Goal: Transaction & Acquisition: Book appointment/travel/reservation

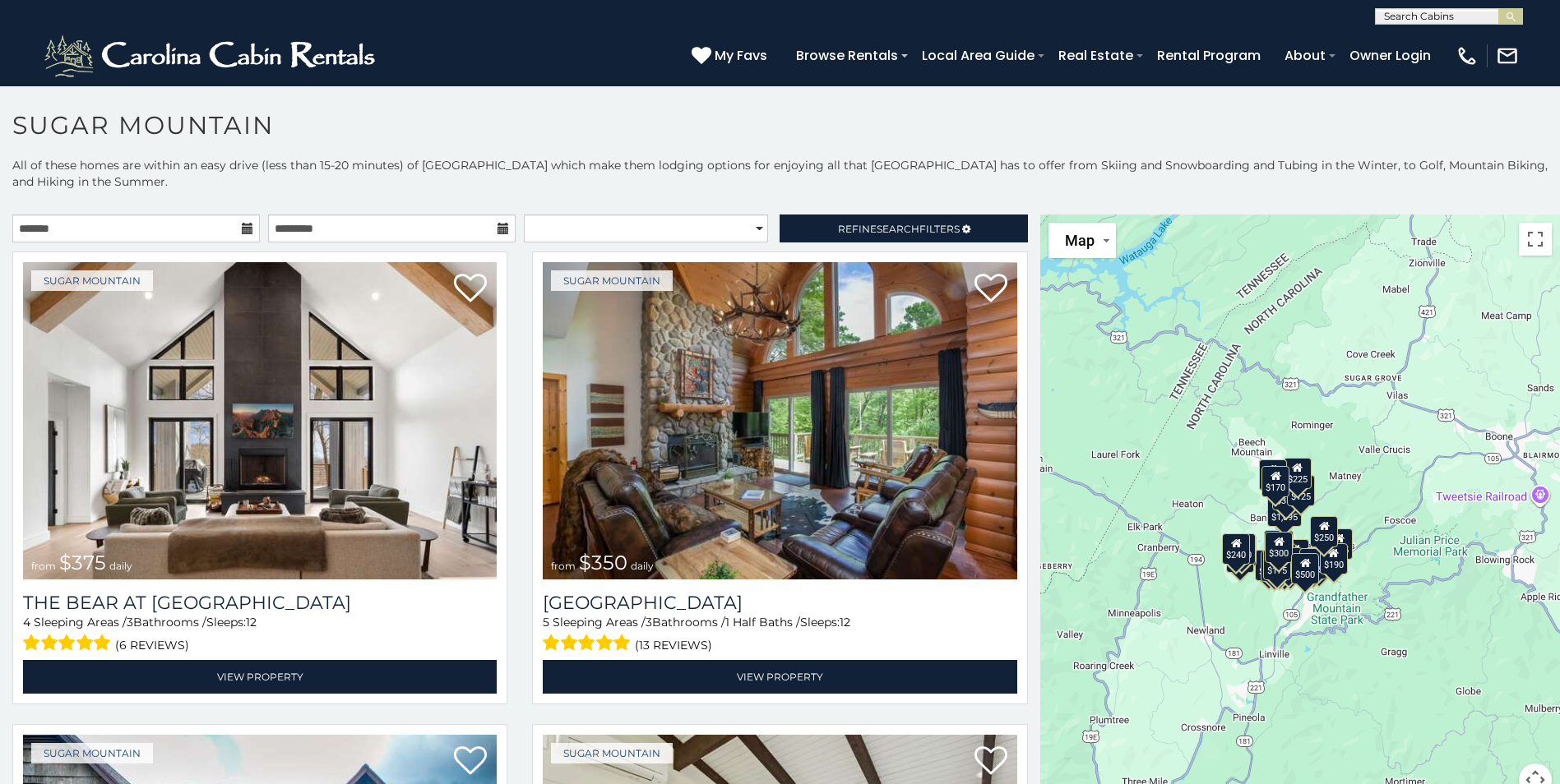
drag, startPoint x: 1322, startPoint y: 539, endPoint x: 1227, endPoint y: 527, distance: 95.8
click at [1227, 527] on div "$375 $350 $350 $200 $375 $195 $265 $175 $190 $155 $290 $345 $175 $1,095 $195 $2…" at bounding box center [1300, 515] width 520 height 601
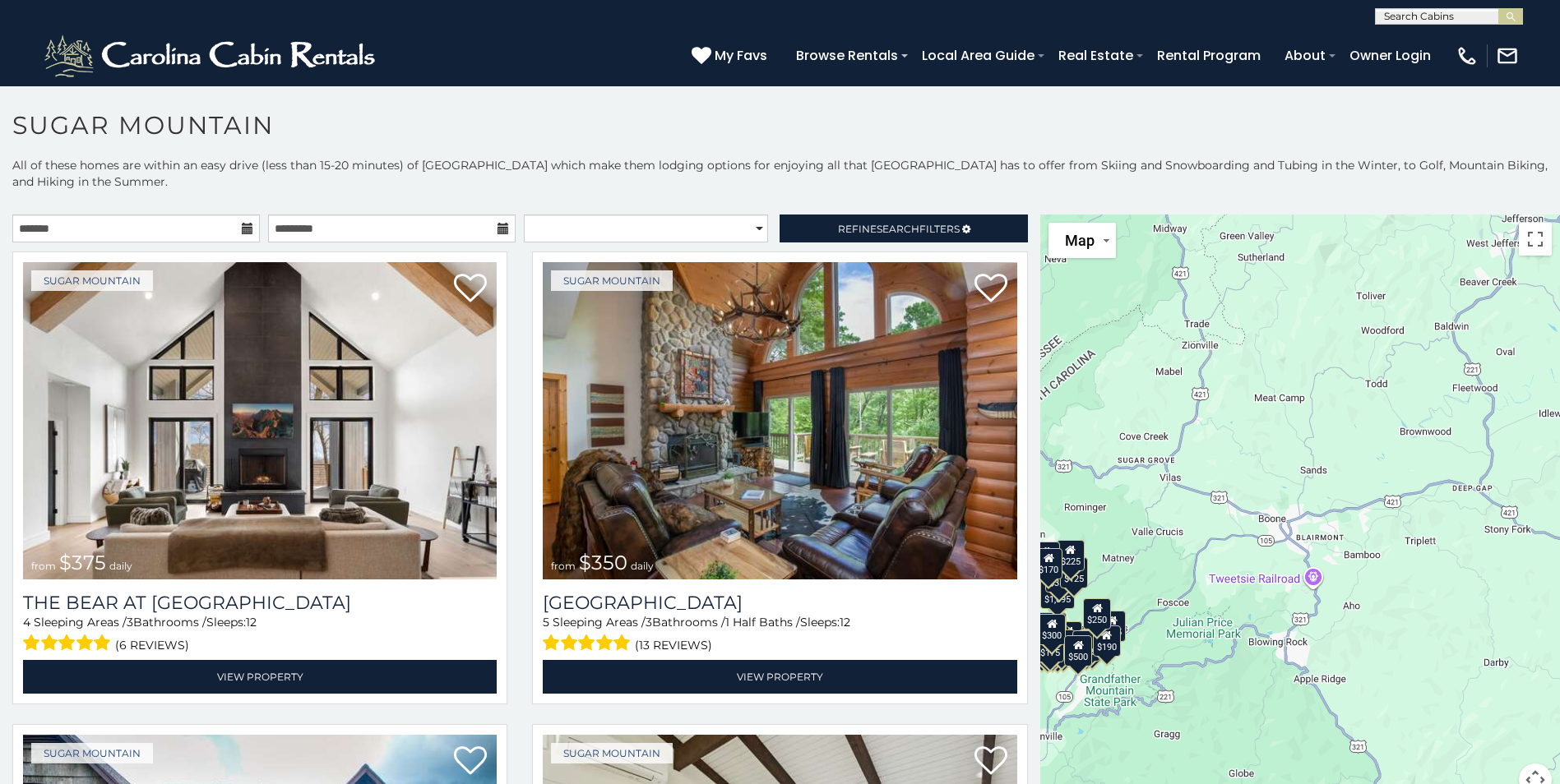
drag, startPoint x: 1434, startPoint y: 503, endPoint x: 1188, endPoint y: 612, distance: 269.1
click at [1188, 612] on div "$375 $350 $350 $200 $375 $195 $265 $175 $190 $155 $290 $345 $175 $1,095 $195 $2…" at bounding box center [1300, 515] width 520 height 601
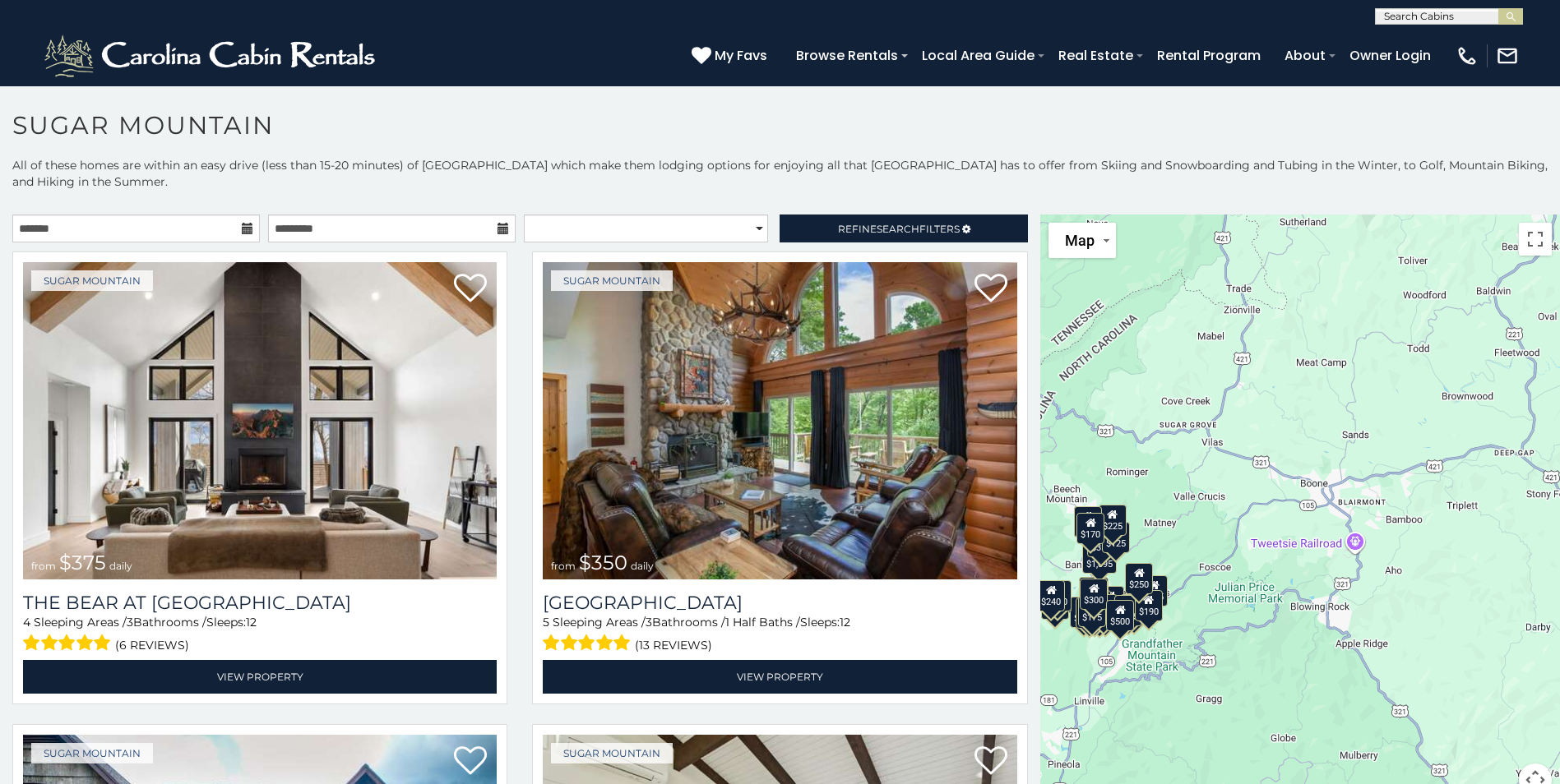
drag, startPoint x: 1271, startPoint y: 510, endPoint x: 1319, endPoint y: 441, distance: 84.1
click at [1316, 440] on div "$375 $350 $350 $200 $375 $195 $265 $175 $190 $155 $290 $345 $175 $1,095 $195 $2…" at bounding box center [1300, 515] width 520 height 601
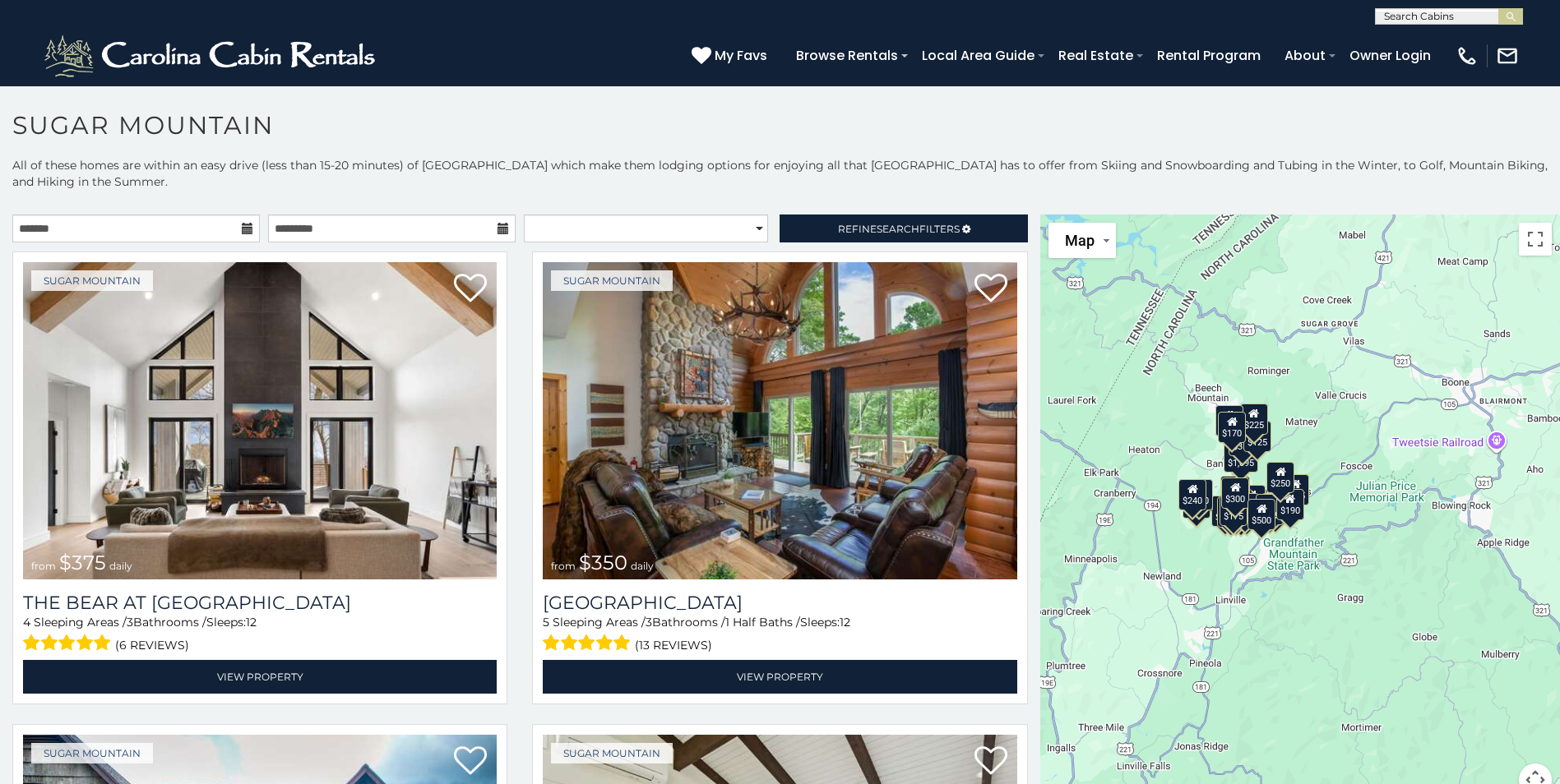
drag, startPoint x: 1260, startPoint y: 560, endPoint x: 1406, endPoint y: 462, distance: 175.8
click at [1406, 462] on div "$375 $350 $350 $200 $375 $195 $265 $175 $190 $155 $290 $345 $175 $1,095 $195 $2…" at bounding box center [1300, 515] width 520 height 601
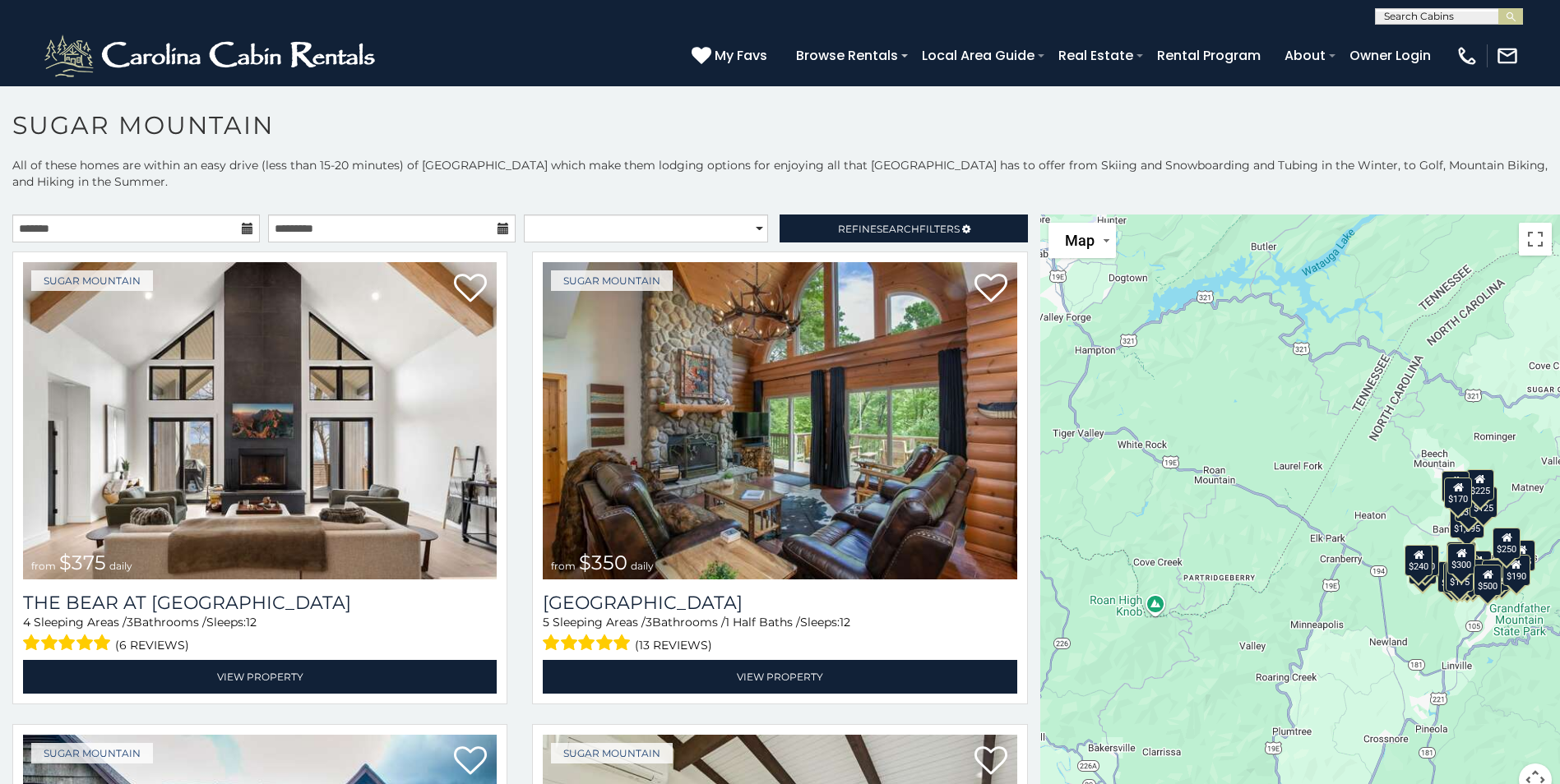
drag, startPoint x: 1178, startPoint y: 608, endPoint x: 1383, endPoint y: 695, distance: 222.7
click at [1383, 695] on div "$375 $350 $350 $200 $375 $195 $265 $175 $190 $155 $290 $345 $175 $1,095 $195 $2…" at bounding box center [1300, 515] width 520 height 601
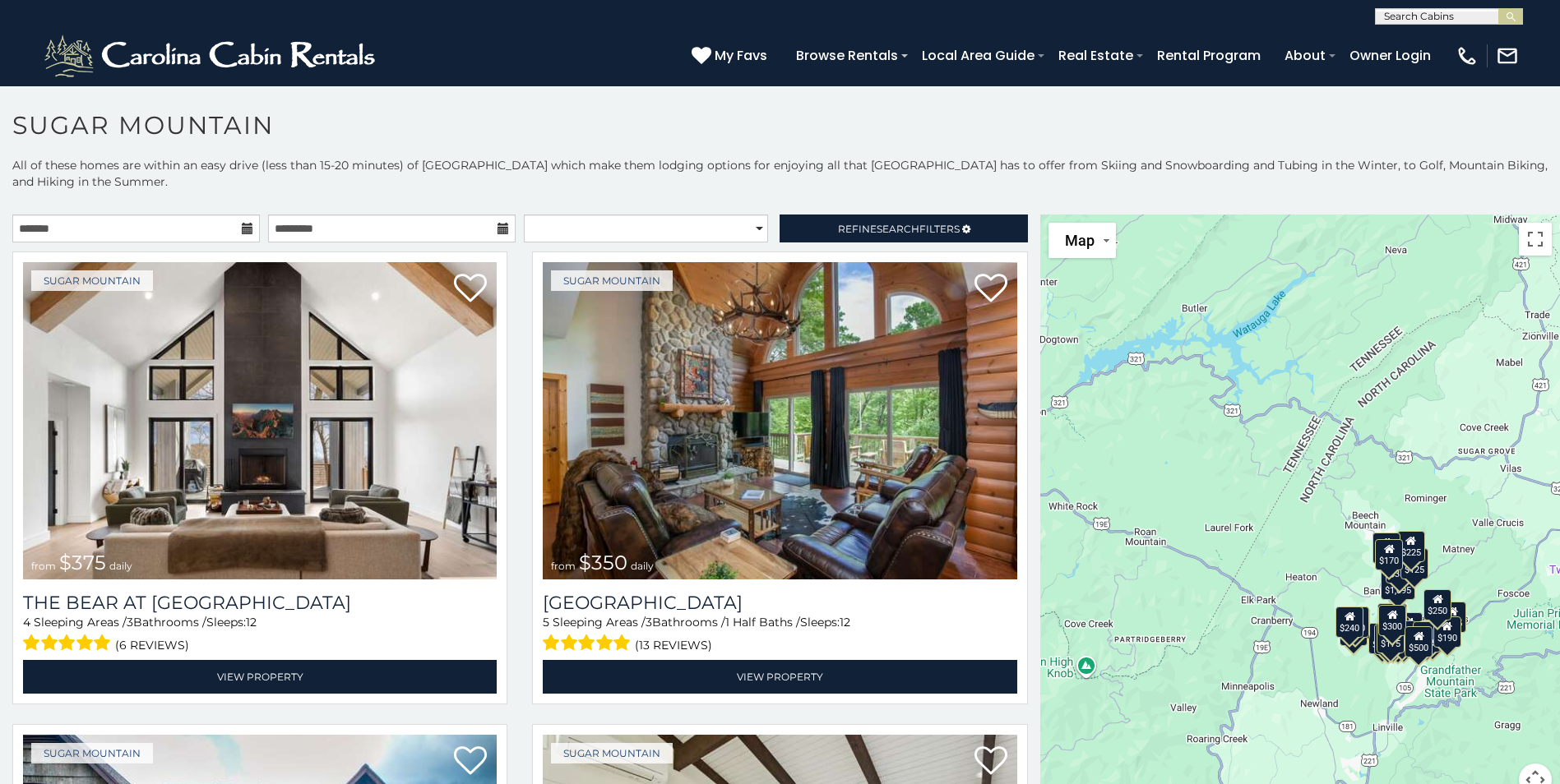
drag, startPoint x: 1374, startPoint y: 507, endPoint x: 1287, endPoint y: 586, distance: 117.5
click at [1285, 588] on div "$375 $350 $350 $200 $375 $195 $265 $175 $190 $155 $290 $345 $175 $1,095 $195 $2…" at bounding box center [1300, 515] width 520 height 601
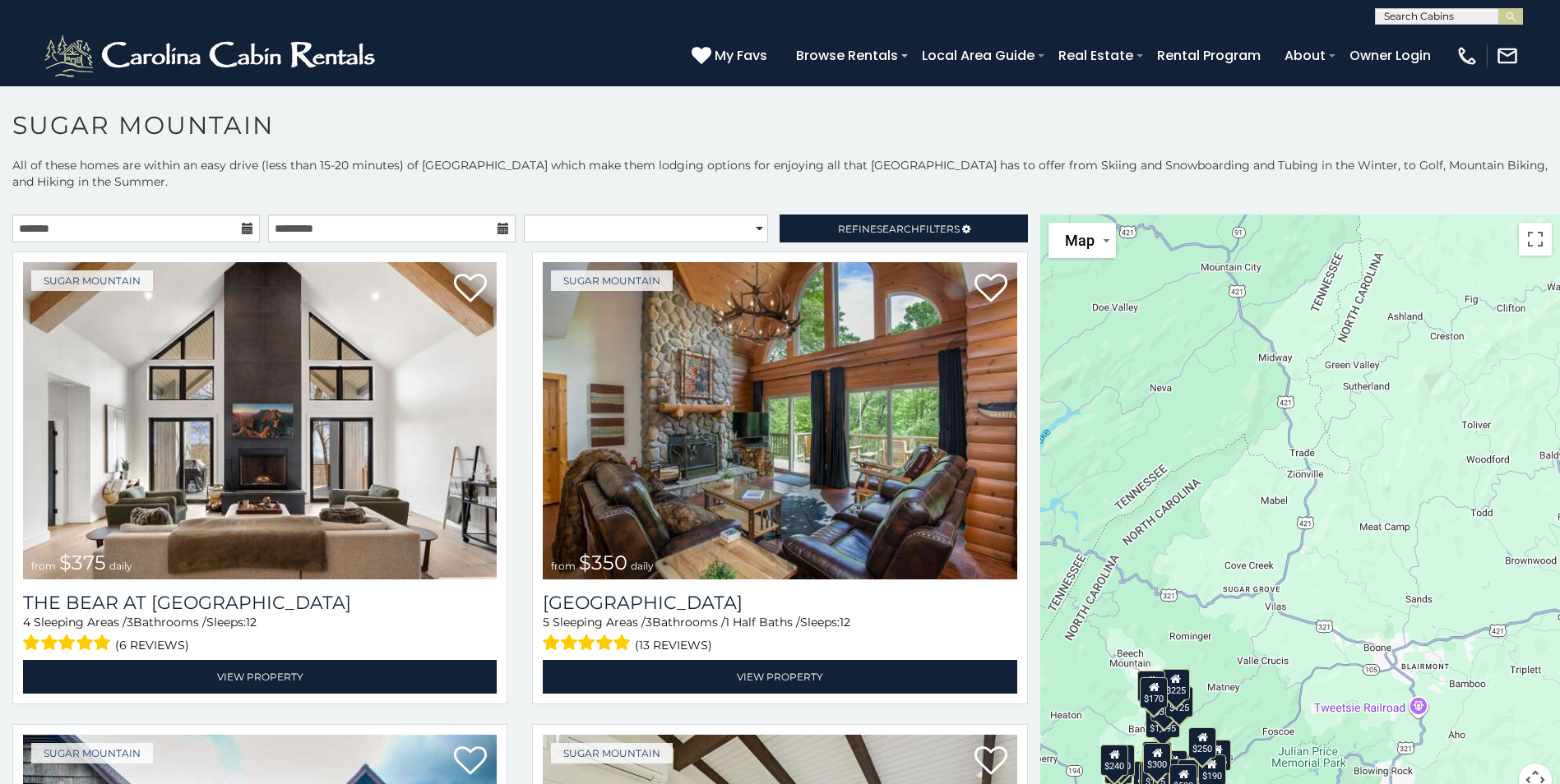
drag, startPoint x: 1460, startPoint y: 478, endPoint x: 1269, endPoint y: 556, distance: 206.3
click at [1269, 556] on div "$375 $350 $350 $200 $375 $195 $265 $175 $190 $155 $290 $345 $175 $1,095 $195 $2…" at bounding box center [1300, 515] width 520 height 601
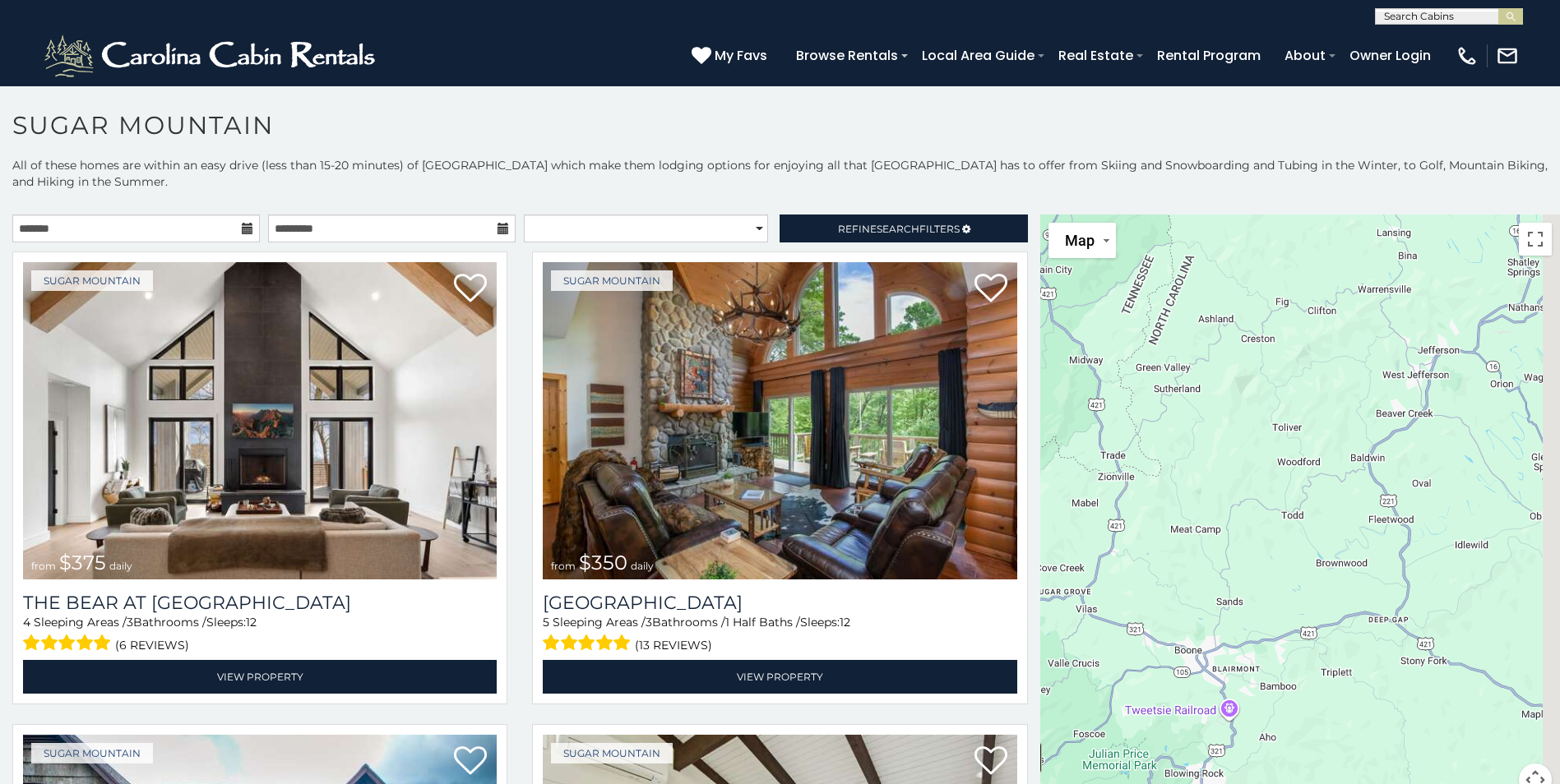
drag, startPoint x: 1412, startPoint y: 490, endPoint x: 1288, endPoint y: 476, distance: 124.8
click at [1245, 450] on div "$375 $350 $350 $200 $375 $195 $265 $175 $190 $155 $290 $345 $175 $1,095 $195 $2…" at bounding box center [1300, 515] width 520 height 601
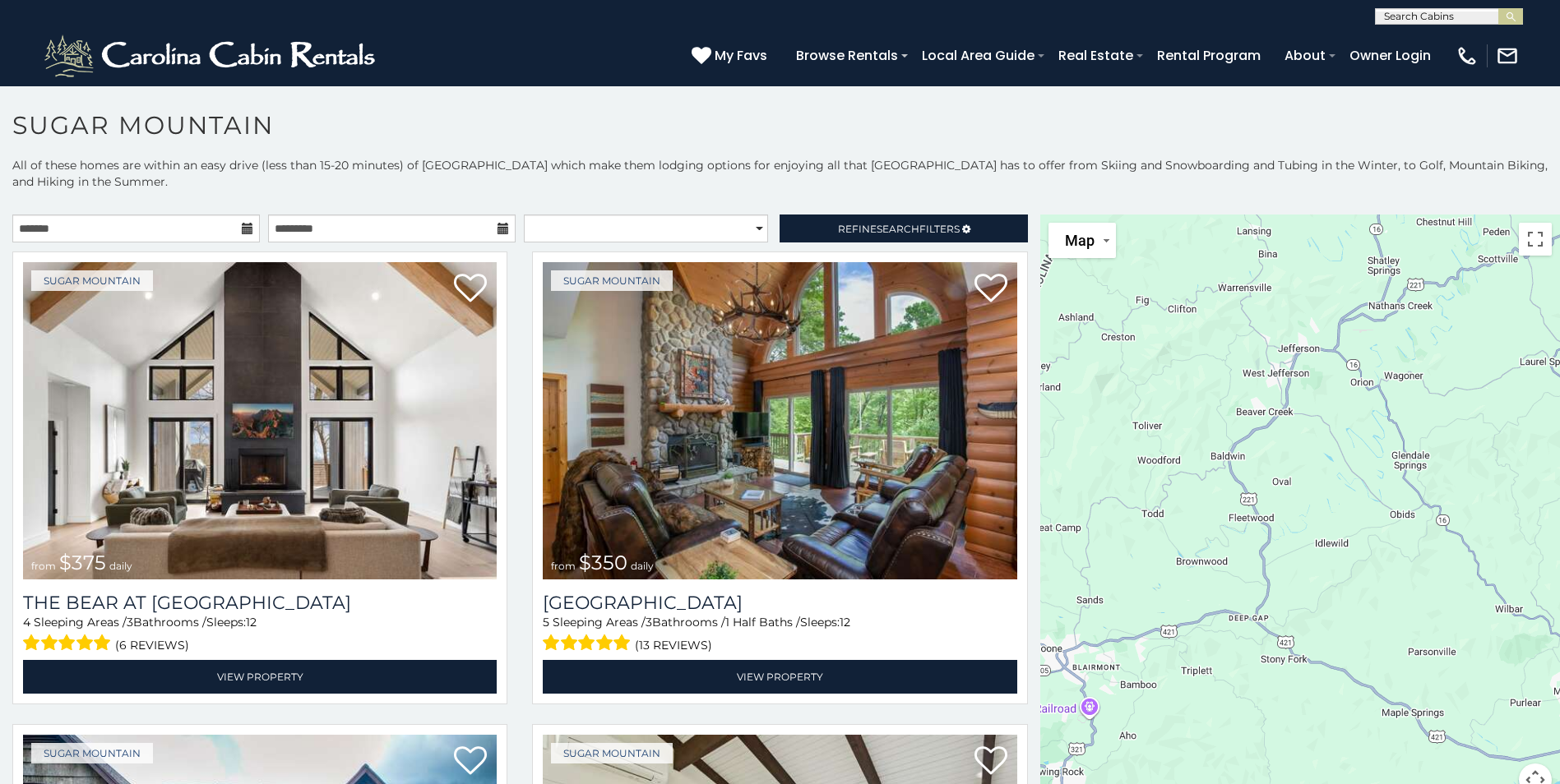
drag, startPoint x: 1369, startPoint y: 509, endPoint x: 1249, endPoint y: 549, distance: 126.5
click at [1187, 538] on div "$375 $350 $350 $200 $375 $195 $265 $175 $190 $155 $290 $345 $175 $1,095 $195 $2…" at bounding box center [1300, 515] width 520 height 601
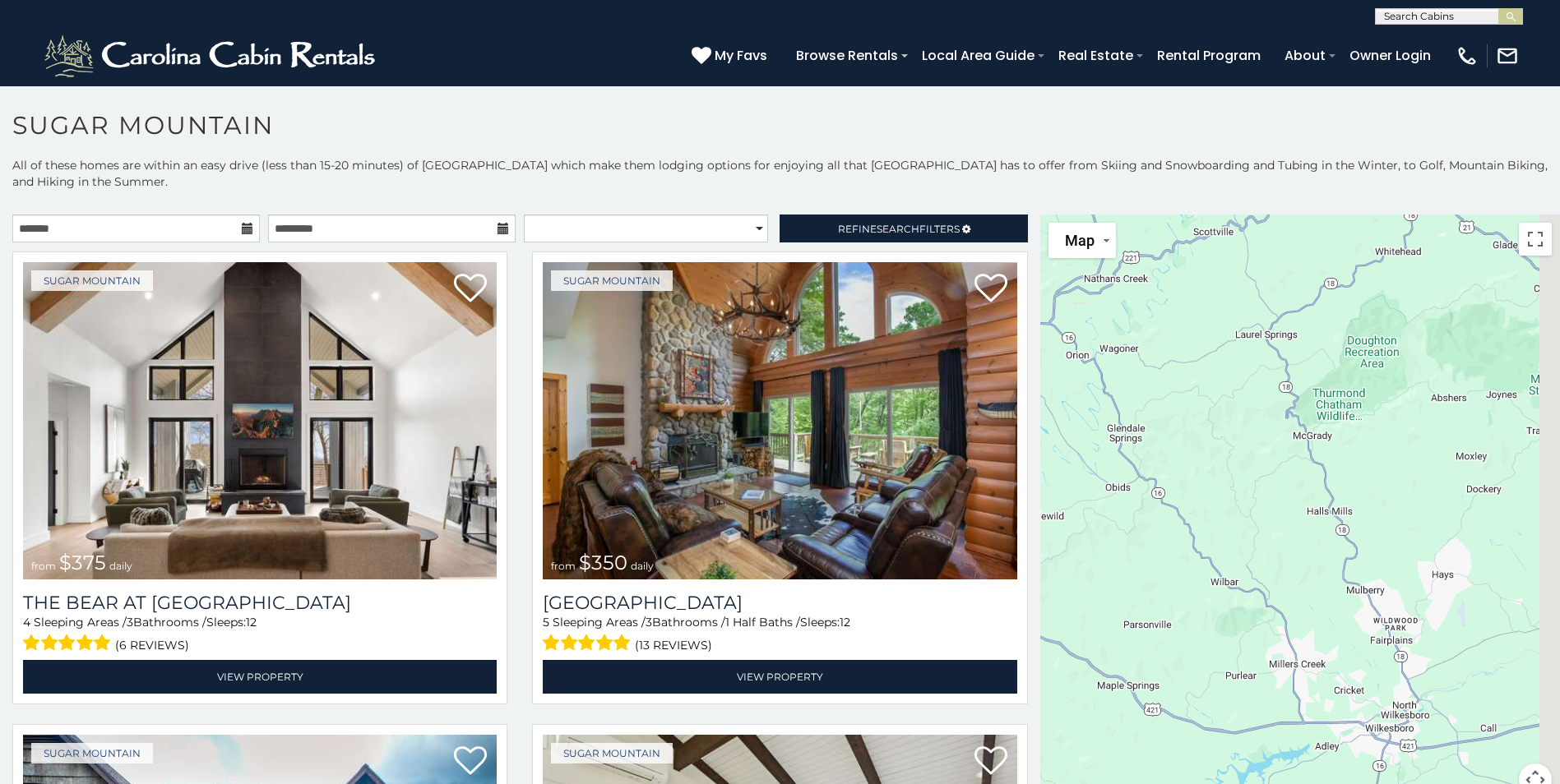
drag, startPoint x: 1346, startPoint y: 584, endPoint x: 1216, endPoint y: 519, distance: 145.3
click at [1215, 519] on div "$375 $350 $350 $200 $375 $195 $265 $175 $190 $155 $290 $345 $175 $1,095 $195 $2…" at bounding box center [1300, 515] width 520 height 601
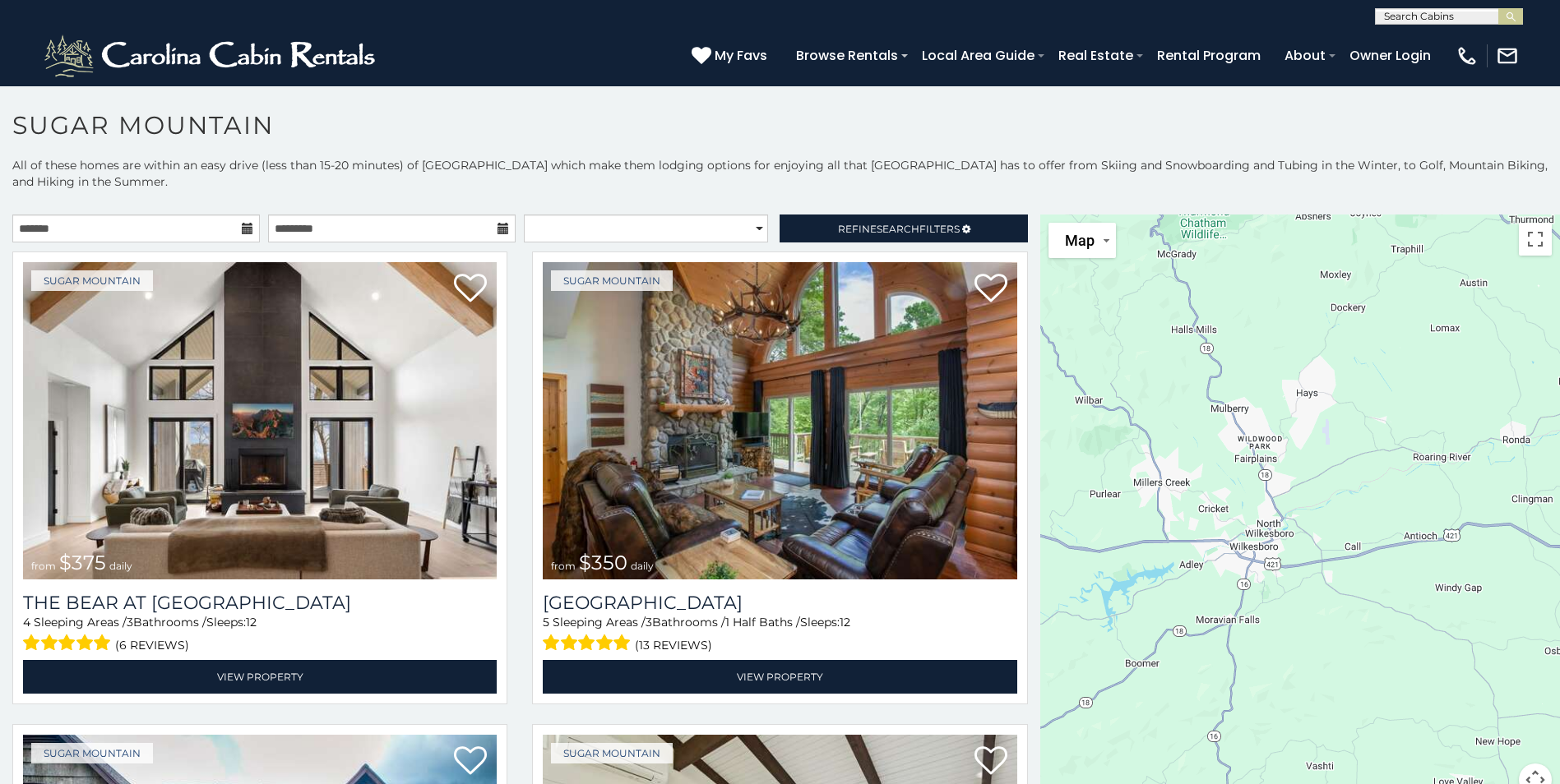
drag, startPoint x: 1323, startPoint y: 613, endPoint x: 1297, endPoint y: 502, distance: 114.0
click at [1286, 497] on div "$375 $350 $350 $200 $375 $195 $265 $175 $190 $155 $290 $345 $175 $1,095 $195 $2…" at bounding box center [1300, 515] width 520 height 601
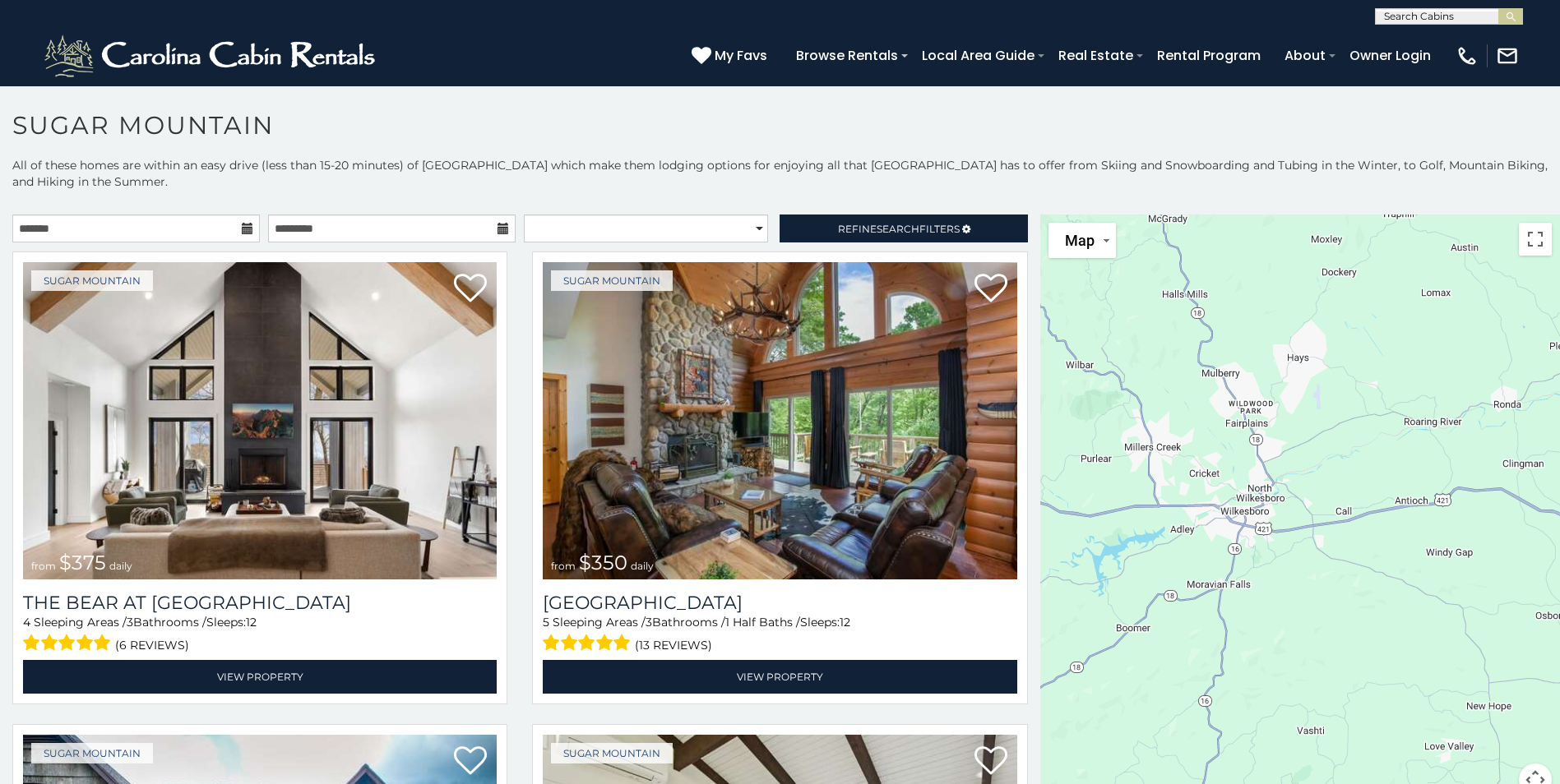
drag, startPoint x: 1281, startPoint y: 609, endPoint x: 1351, endPoint y: 513, distance: 118.8
click at [1348, 515] on div "$375 $350 $350 $200 $375 $195 $265 $175 $190 $155 $290 $345 $175 $1,095 $195 $2…" at bounding box center [1300, 515] width 520 height 601
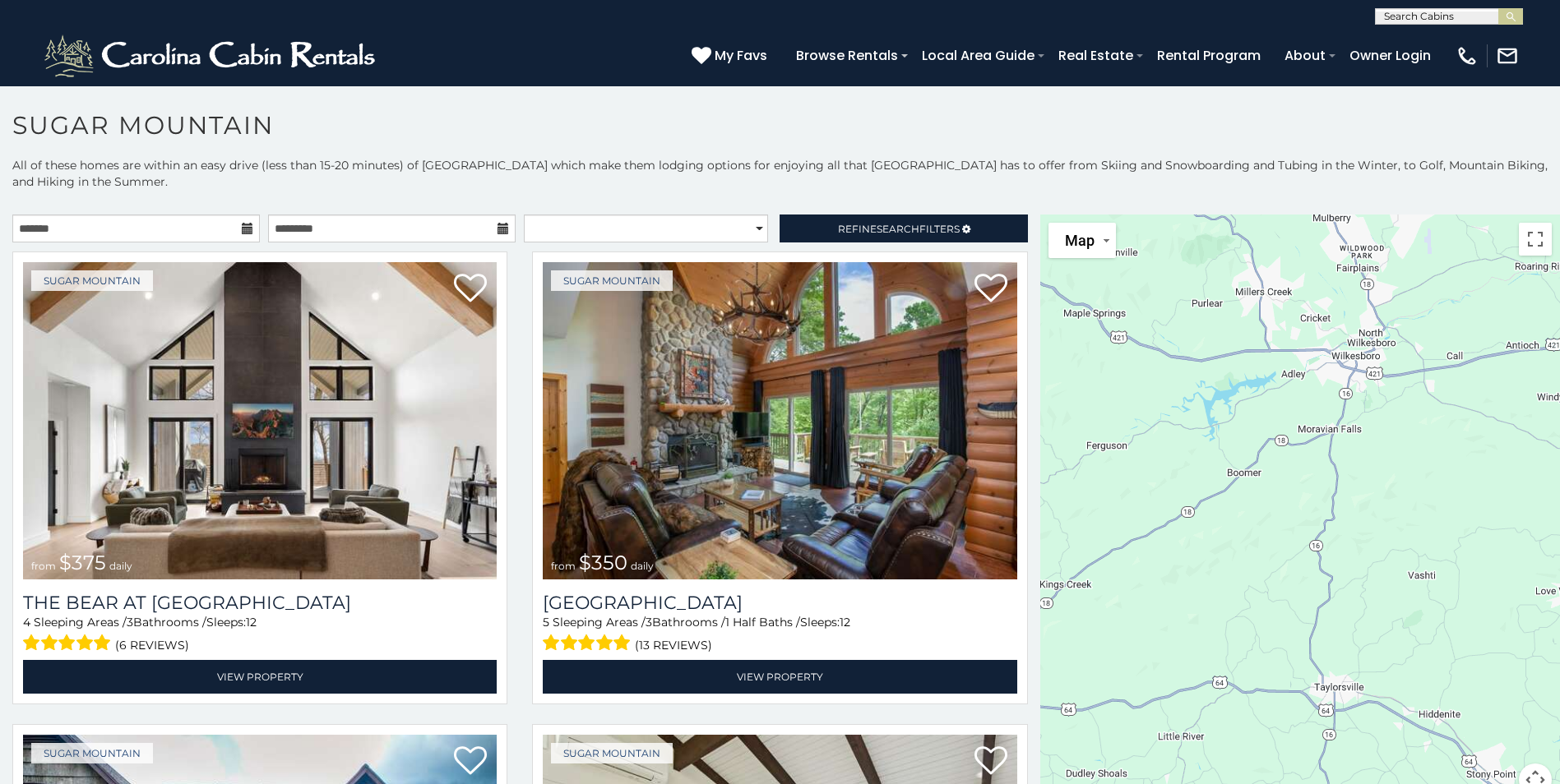
drag, startPoint x: 1230, startPoint y: 586, endPoint x: 1354, endPoint y: 505, distance: 148.1
click at [1348, 505] on div "$375 $350 $350 $200 $375 $195 $265 $175 $190 $155 $290 $345 $175 $1,095 $195 $2…" at bounding box center [1300, 515] width 520 height 601
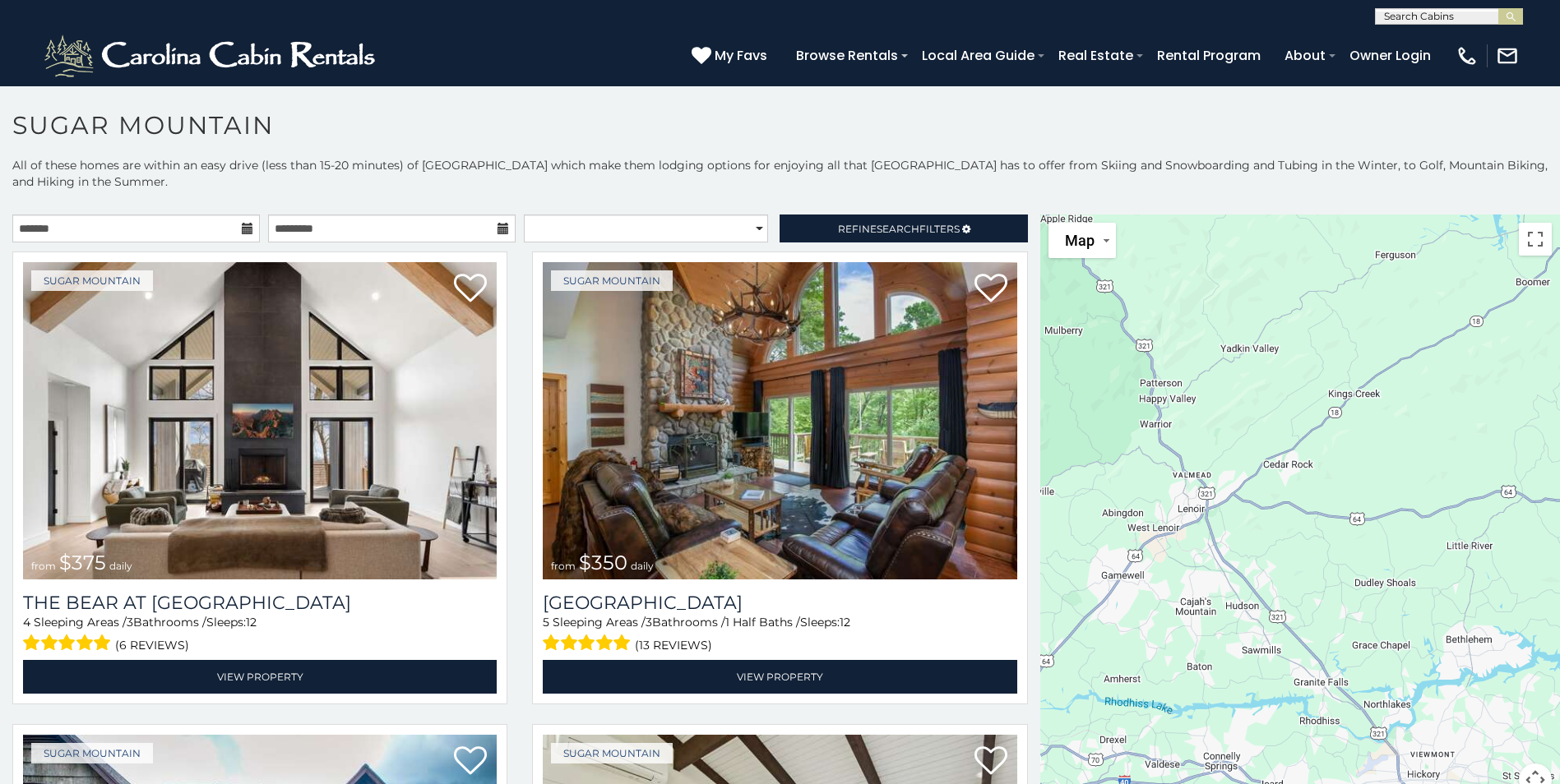
drag, startPoint x: 1219, startPoint y: 547, endPoint x: 1299, endPoint y: 459, distance: 118.9
click at [1298, 462] on div "$375 $350 $350 $200 $375 $195 $265 $175 $190 $155 $290 $345 $175 $1,095 $195 $2…" at bounding box center [1300, 515] width 520 height 601
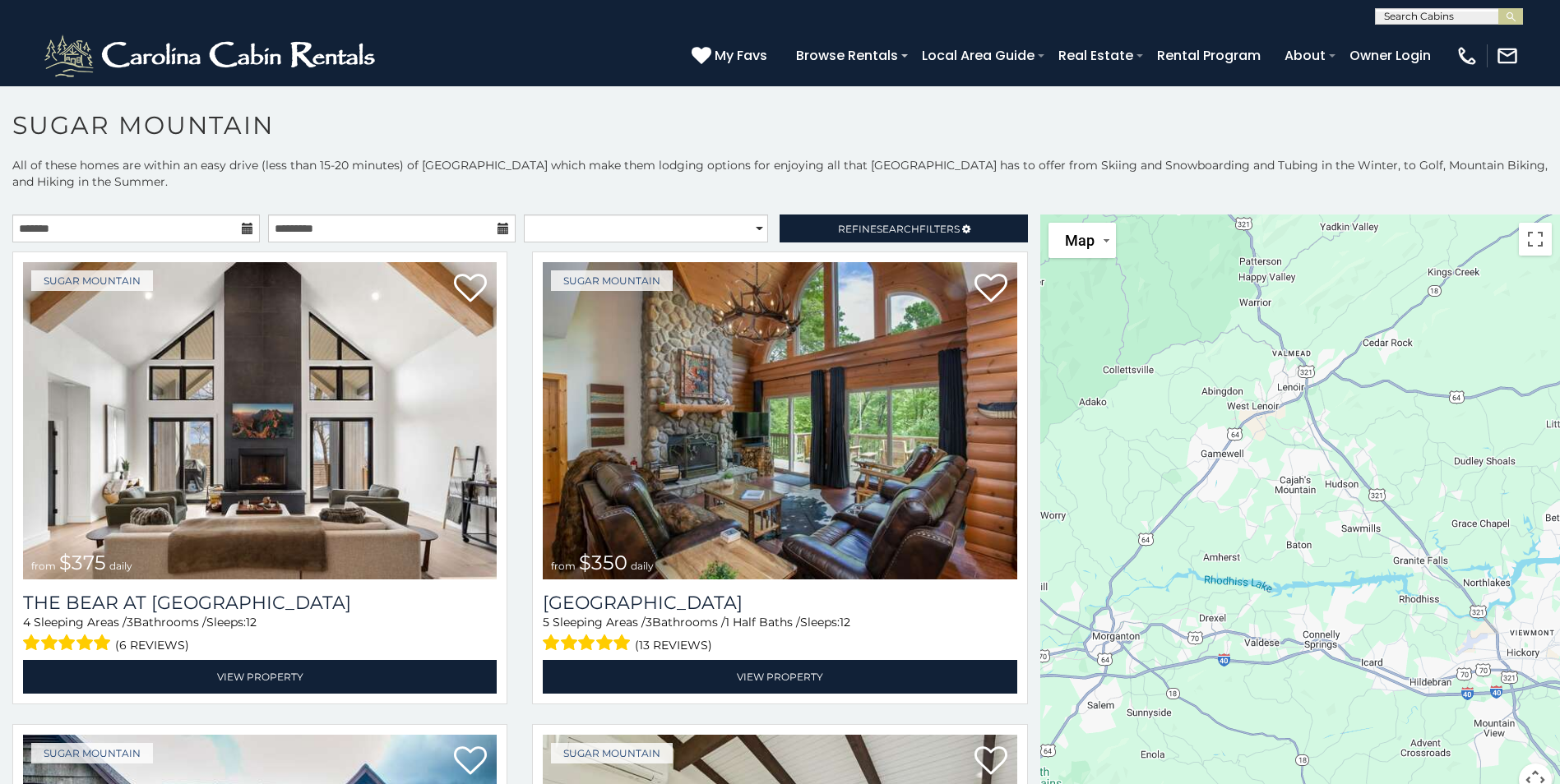
drag, startPoint x: 1240, startPoint y: 516, endPoint x: 1274, endPoint y: 429, distance: 93.4
click at [1273, 430] on div "$375 $350 $350 $200 $375 $195 $265 $175 $190 $155 $290 $345 $175 $1,095 $195 $2…" at bounding box center [1300, 515] width 520 height 601
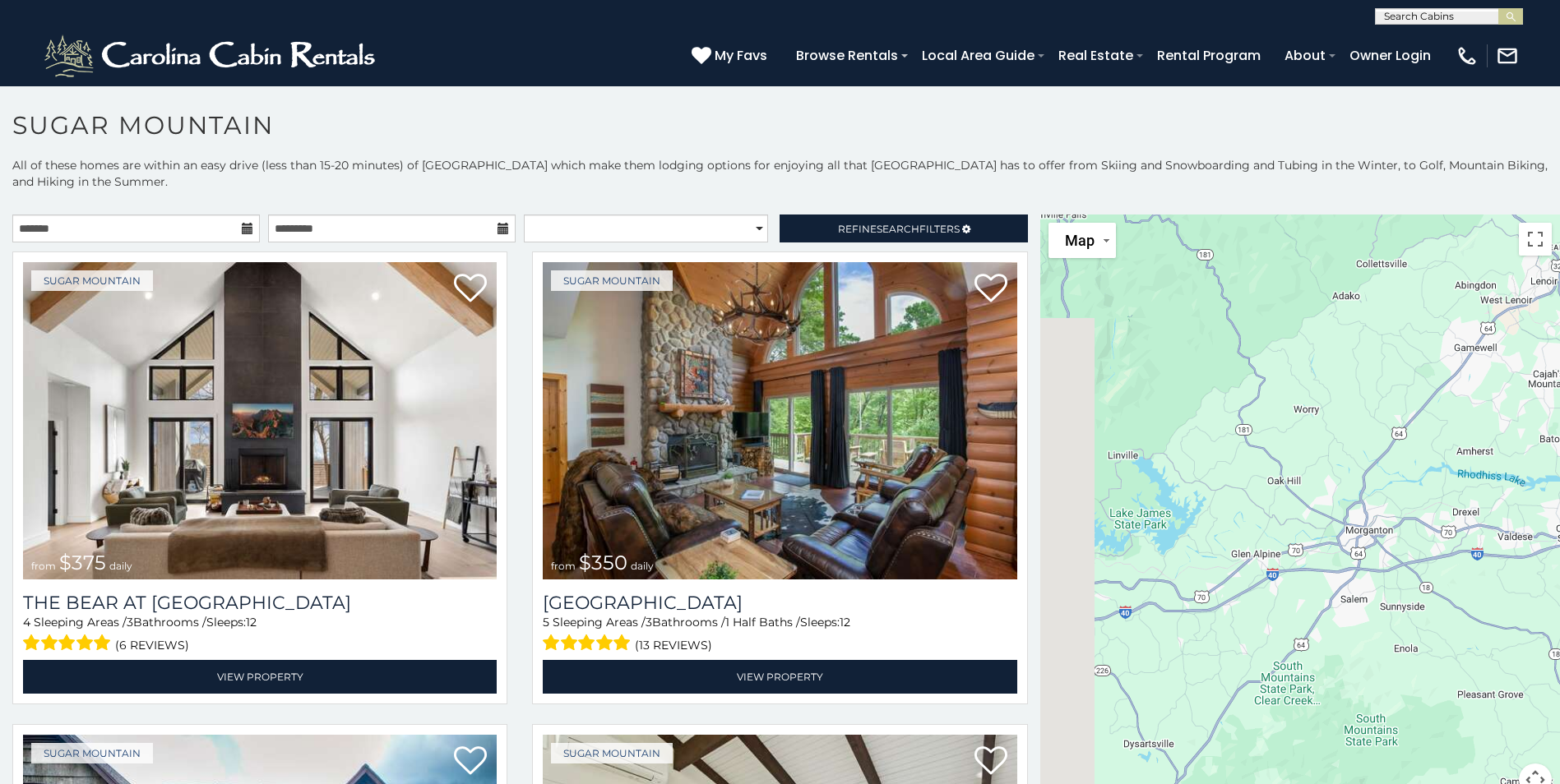
drag, startPoint x: 1185, startPoint y: 436, endPoint x: 1301, endPoint y: 518, distance: 142.1
click at [1360, 554] on div "$375 $350 $350 $200 $375 $195 $265 $175 $190 $155 $290 $345 $175 $1,095 $195 $2…" at bounding box center [1300, 515] width 520 height 601
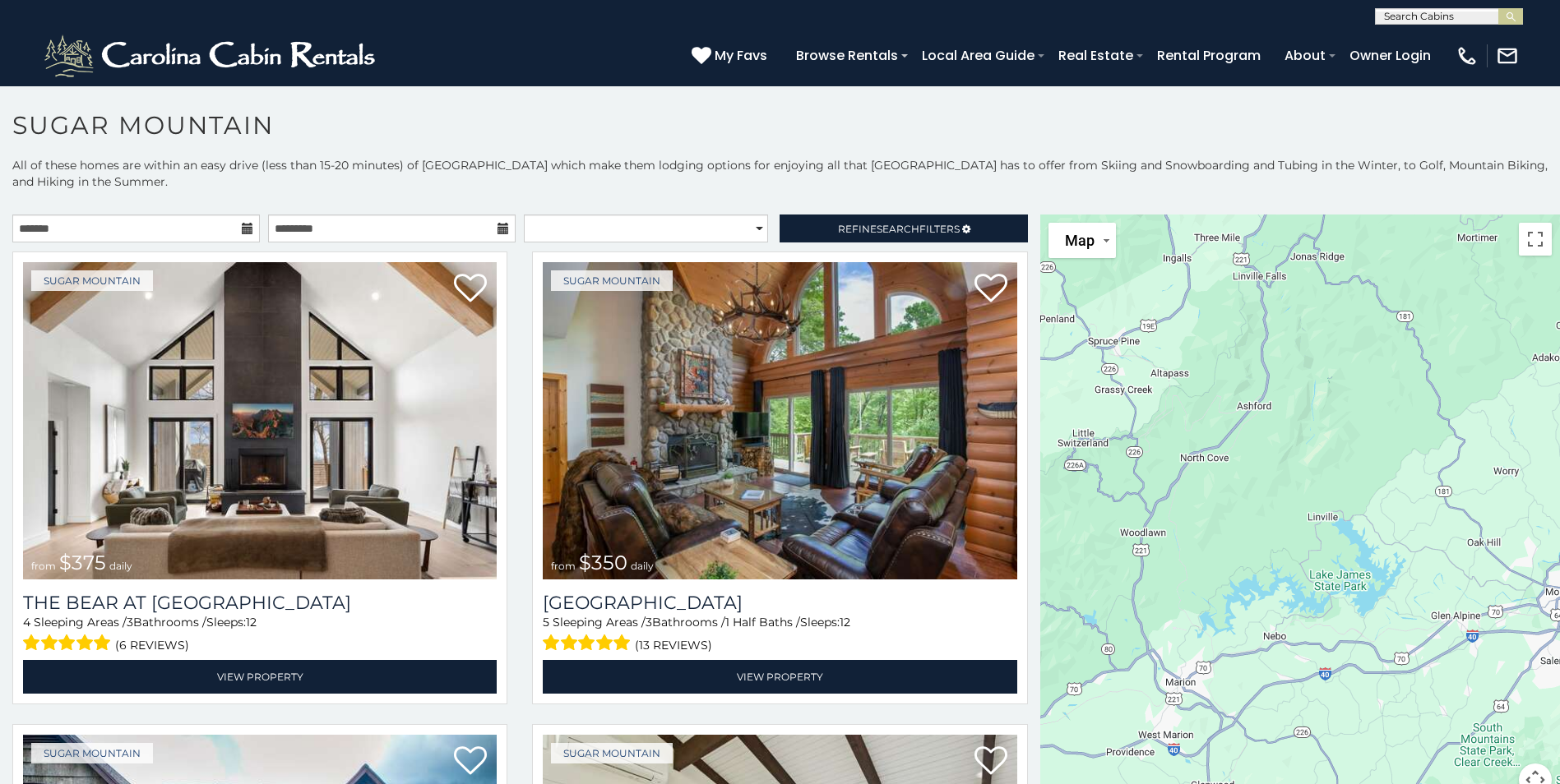
drag, startPoint x: 1236, startPoint y: 448, endPoint x: 1367, endPoint y: 580, distance: 186.0
click at [1367, 583] on div "$375 $350 $350 $200 $375 $195 $265 $175 $190 $155 $290 $345 $175 $1,095 $195 $2…" at bounding box center [1300, 515] width 520 height 601
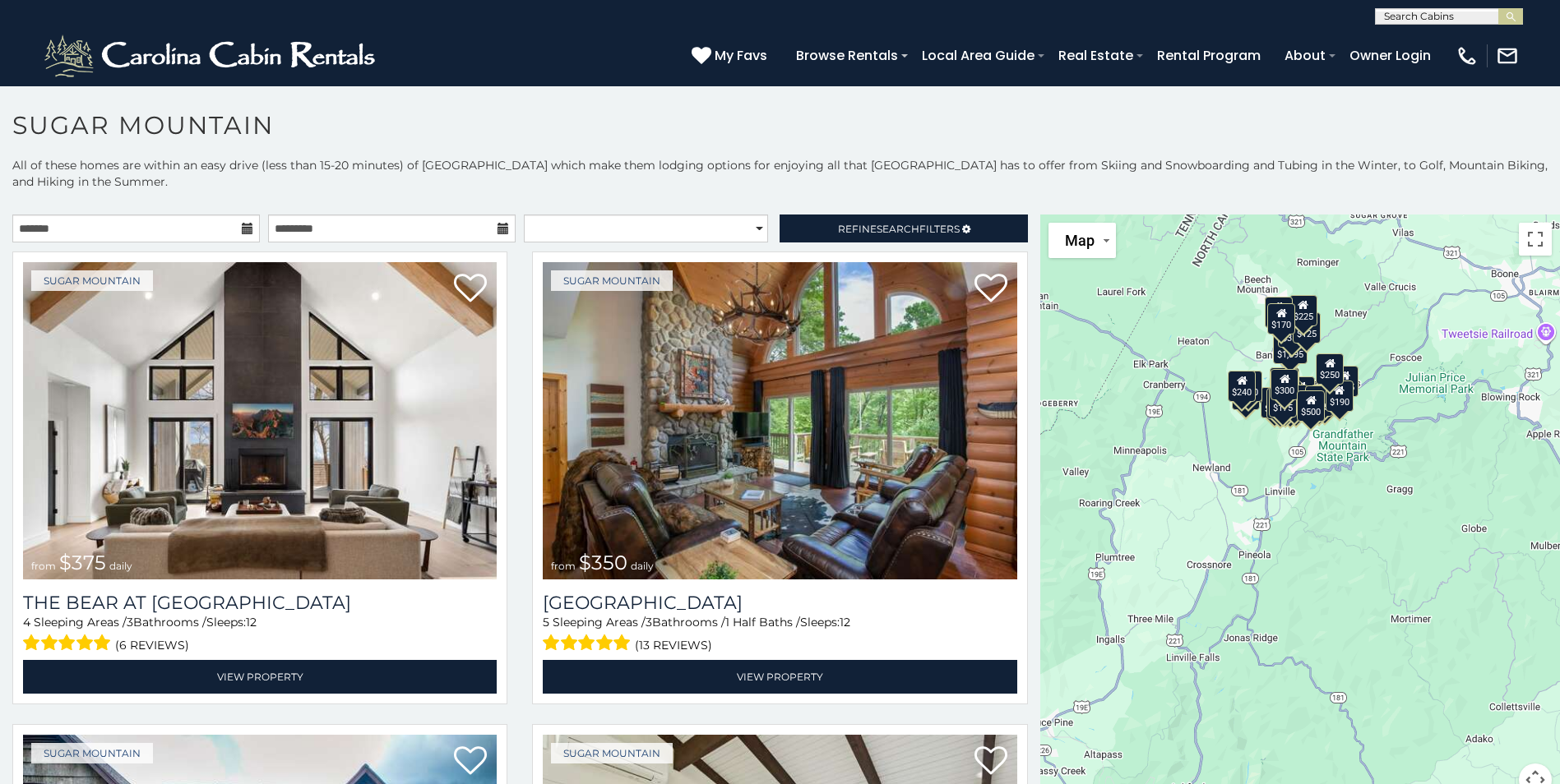
drag, startPoint x: 1331, startPoint y: 414, endPoint x: 1273, endPoint y: 589, distance: 184.4
click at [1273, 589] on div "$375 $350 $350 $200 $375 $195 $265 $175 $190 $155 $290 $345 $175 $1,095 $195 $2…" at bounding box center [1300, 515] width 520 height 601
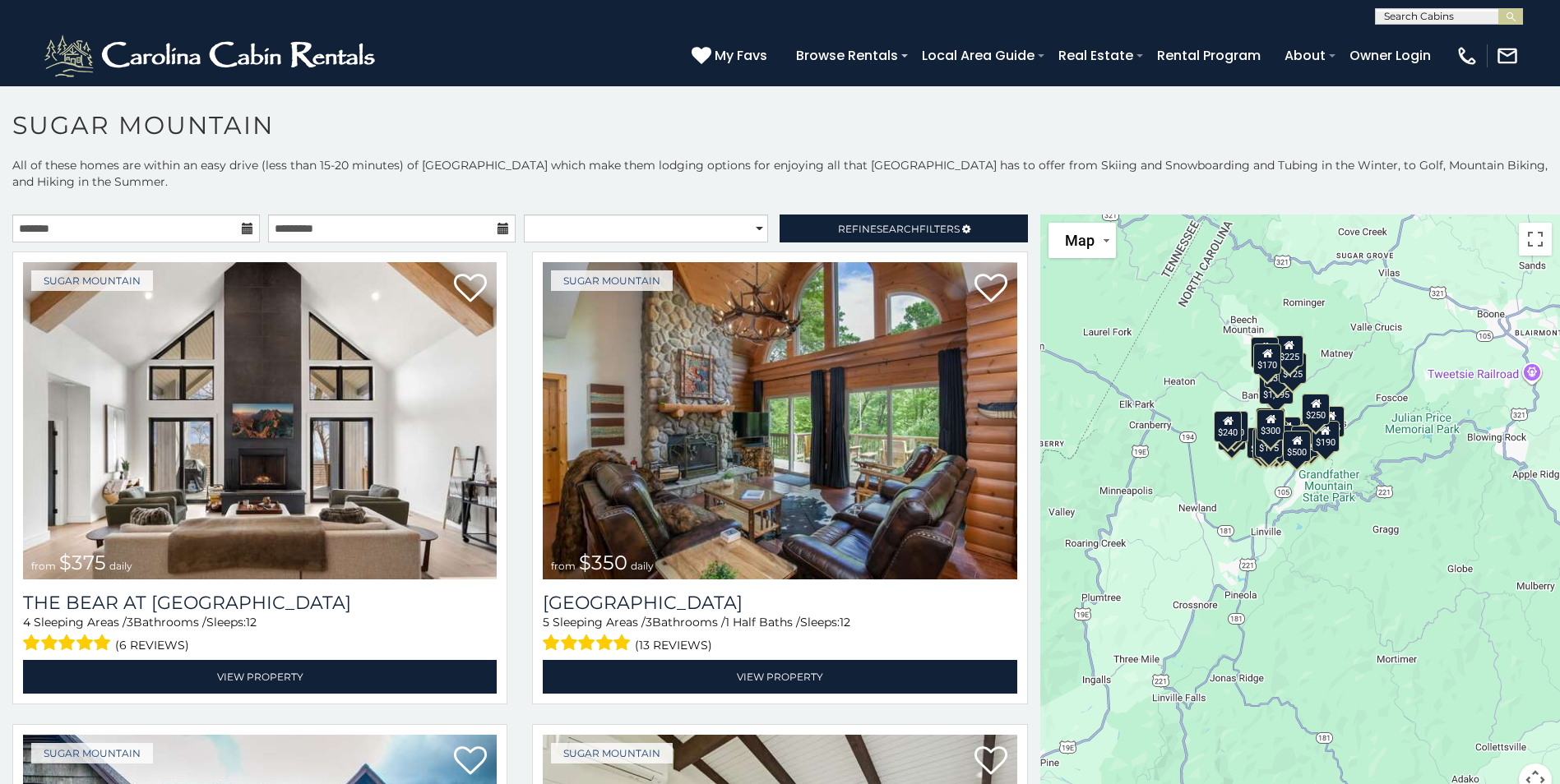
click at [1526, 775] on button "Map camera controls" at bounding box center [1535, 780] width 33 height 33
click at [1487, 775] on button "Zoom out" at bounding box center [1494, 780] width 33 height 33
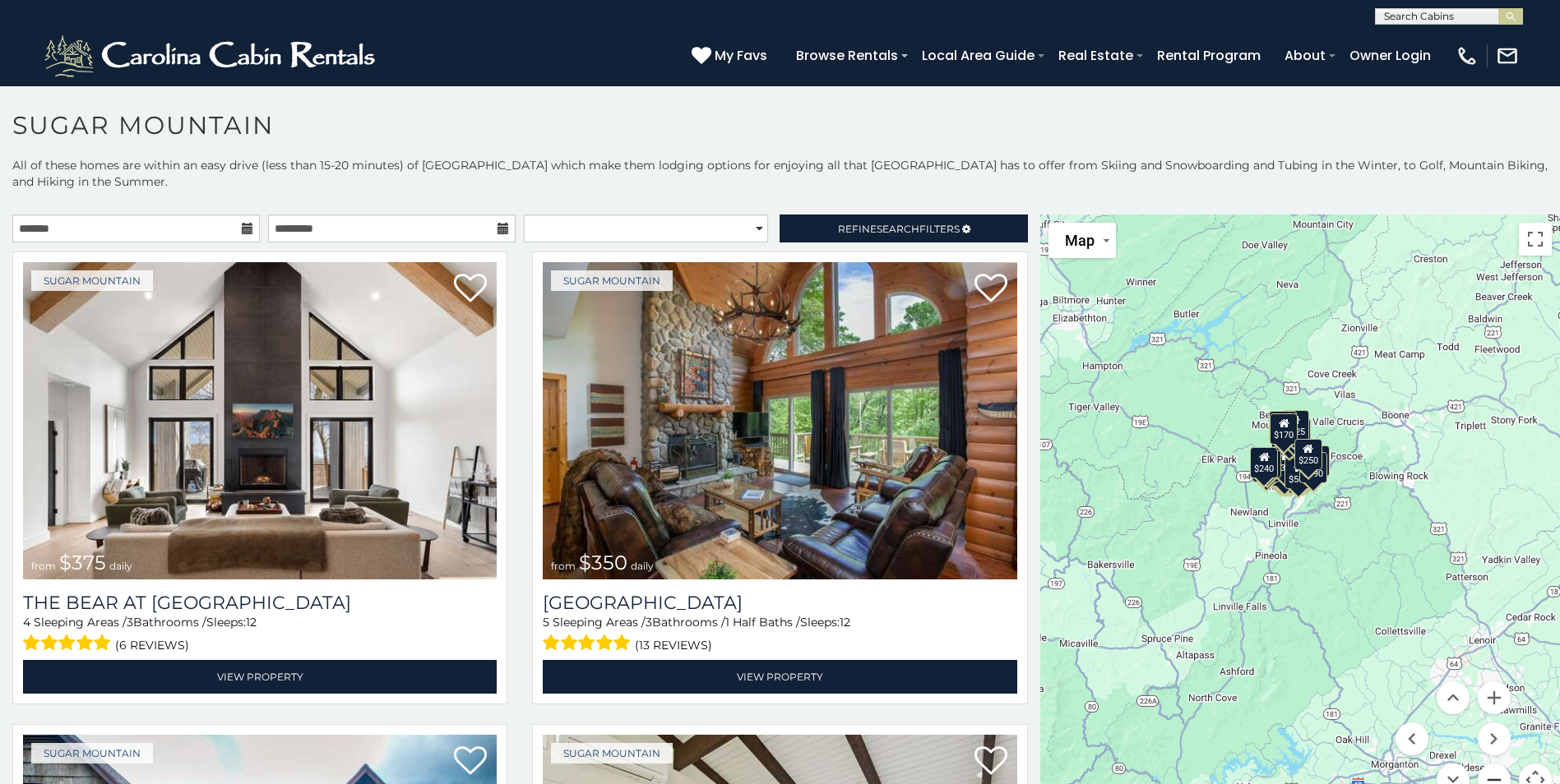
click at [1486, 777] on button "Zoom out" at bounding box center [1494, 780] width 33 height 33
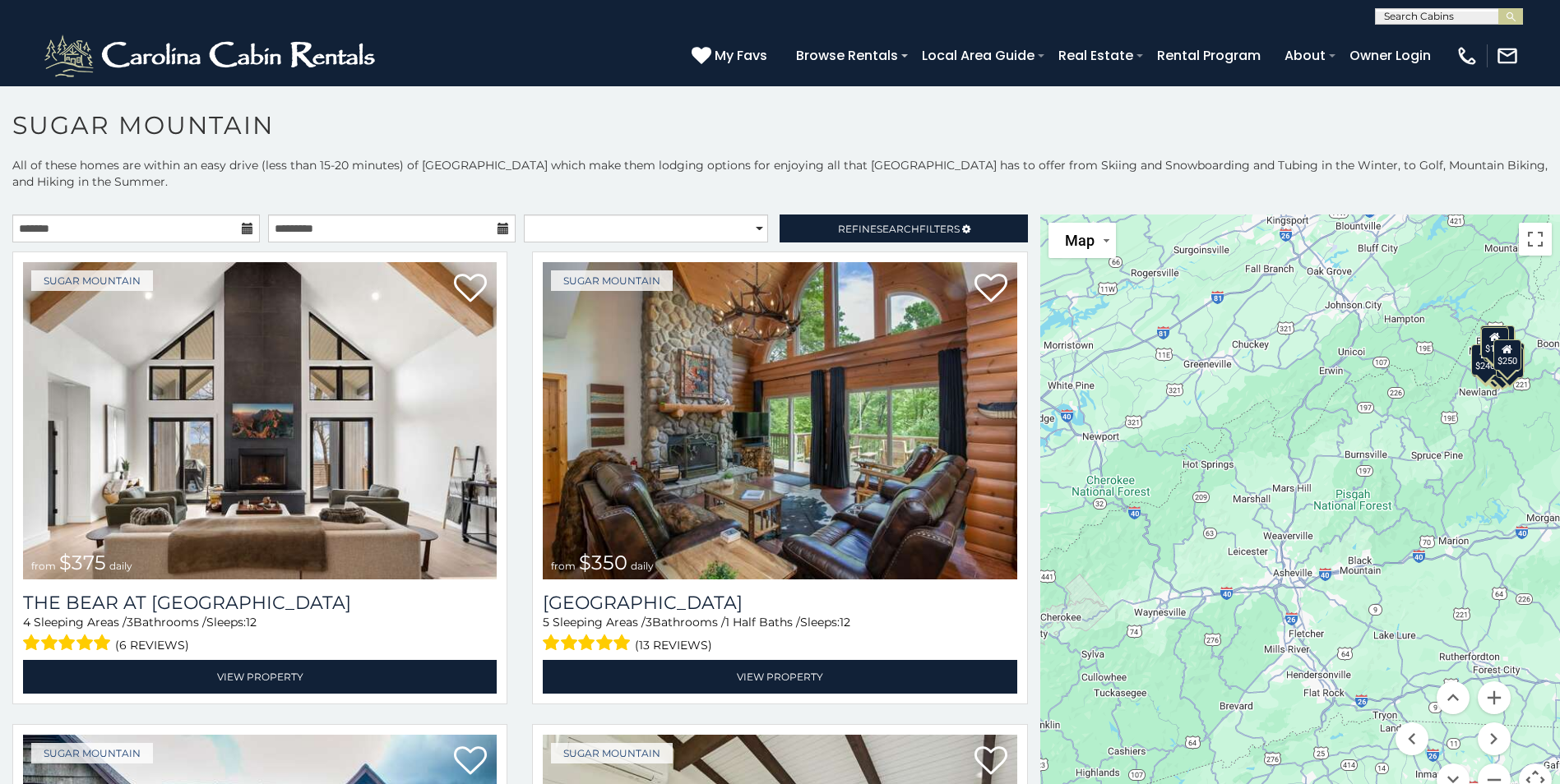
drag, startPoint x: 1151, startPoint y: 685, endPoint x: 1407, endPoint y: 522, distance: 303.5
click at [1407, 523] on div "$375 $350 $350 $200 $375 $195 $265 $175 $190 $155 $290 $345 $175 $1,095 $195 $2…" at bounding box center [1300, 515] width 520 height 601
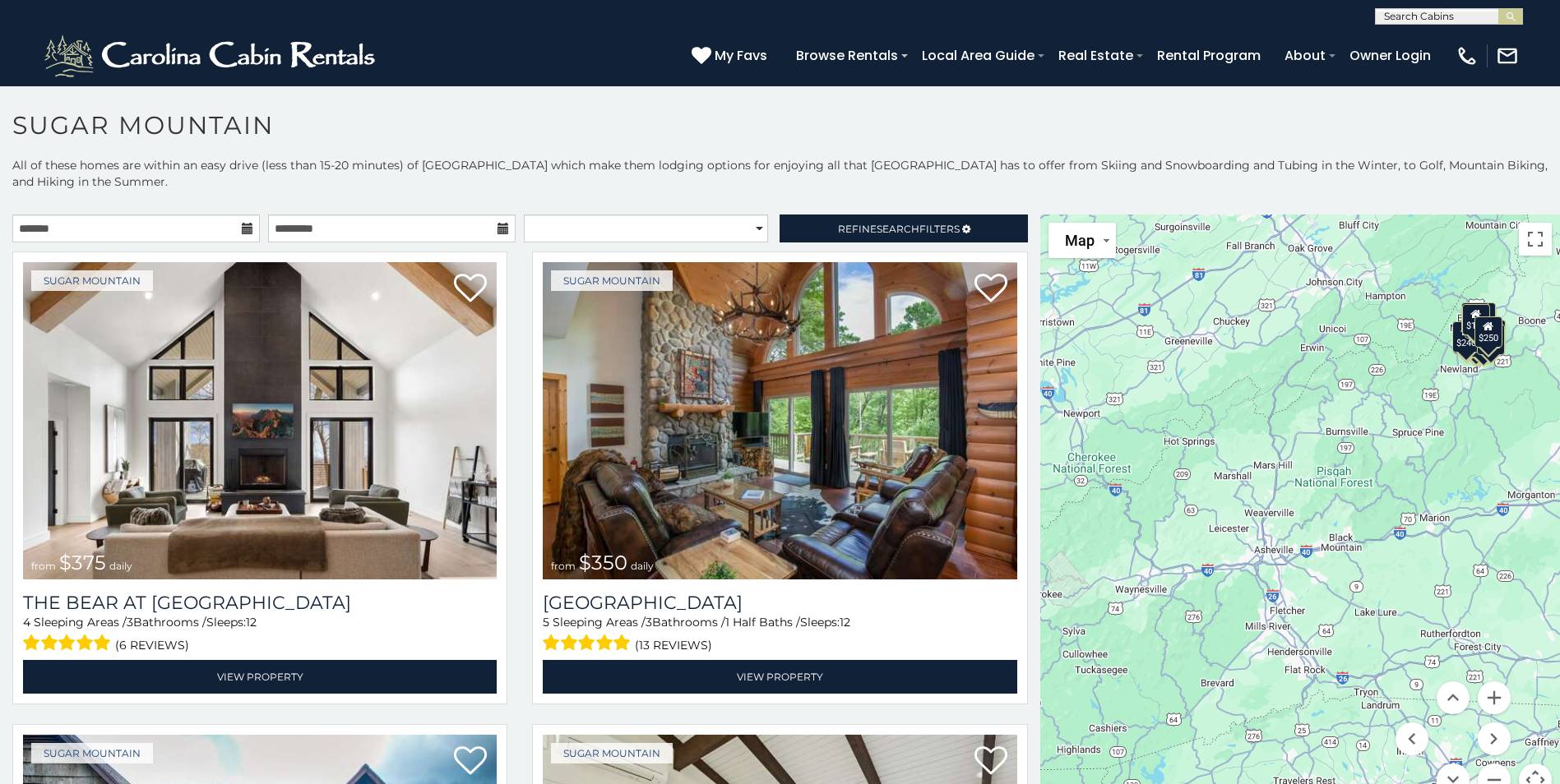
drag, startPoint x: 1220, startPoint y: 622, endPoint x: 1119, endPoint y: 655, distance: 106.3
click at [1119, 655] on div "$375 $350 $350 $200 $375 $195 $265 $175 $190 $155 $290 $345 $175 $1,095 $195 $2…" at bounding box center [1300, 515] width 520 height 601
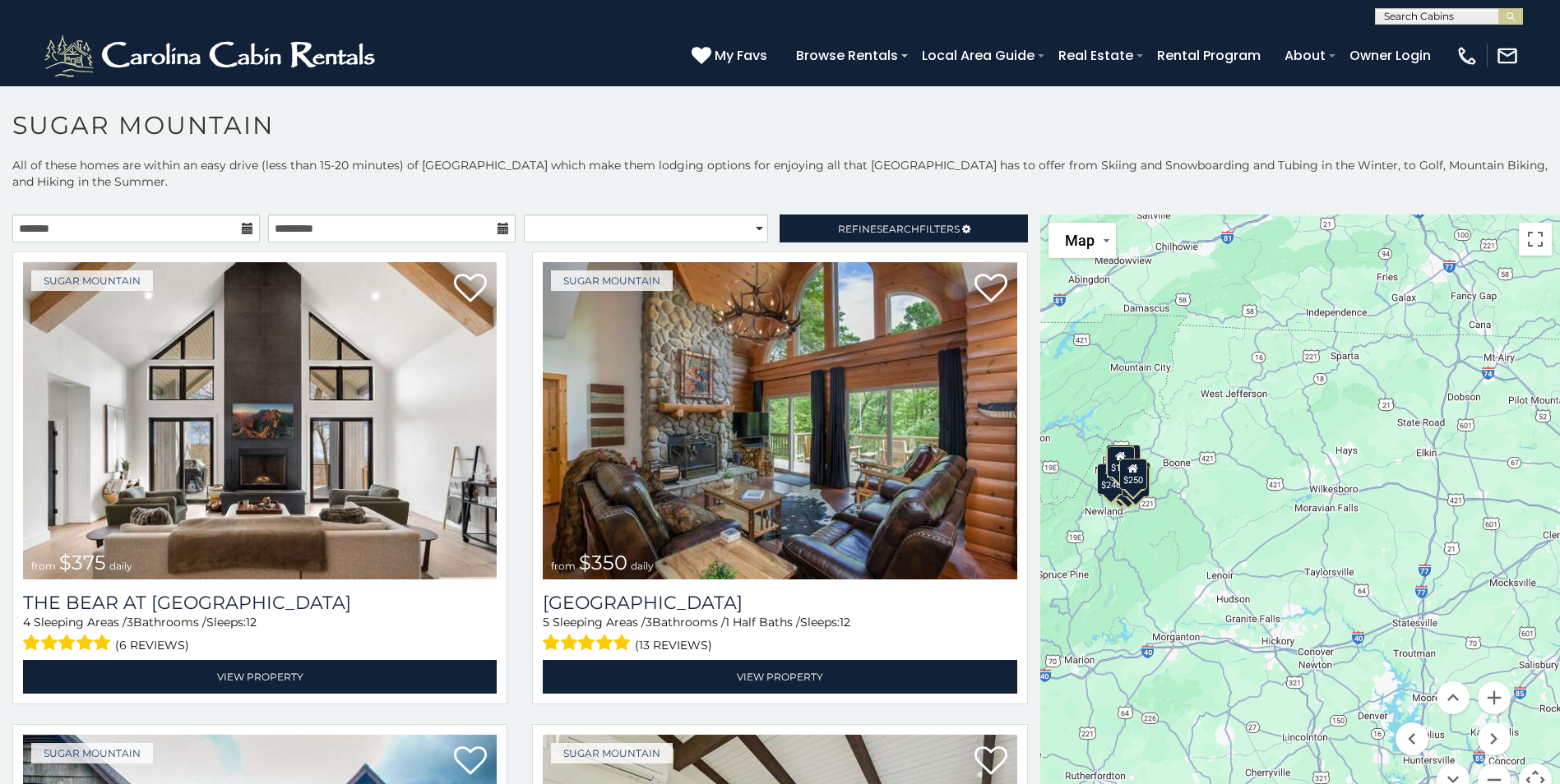
drag, startPoint x: 1368, startPoint y: 587, endPoint x: 1136, endPoint y: 677, distance: 248.8
click at [1125, 683] on div "$375 $350 $350 $200 $375 $195 $265 $175 $190 $155 $290 $345 $175 $1,095 $195 $2…" at bounding box center [1300, 515] width 520 height 601
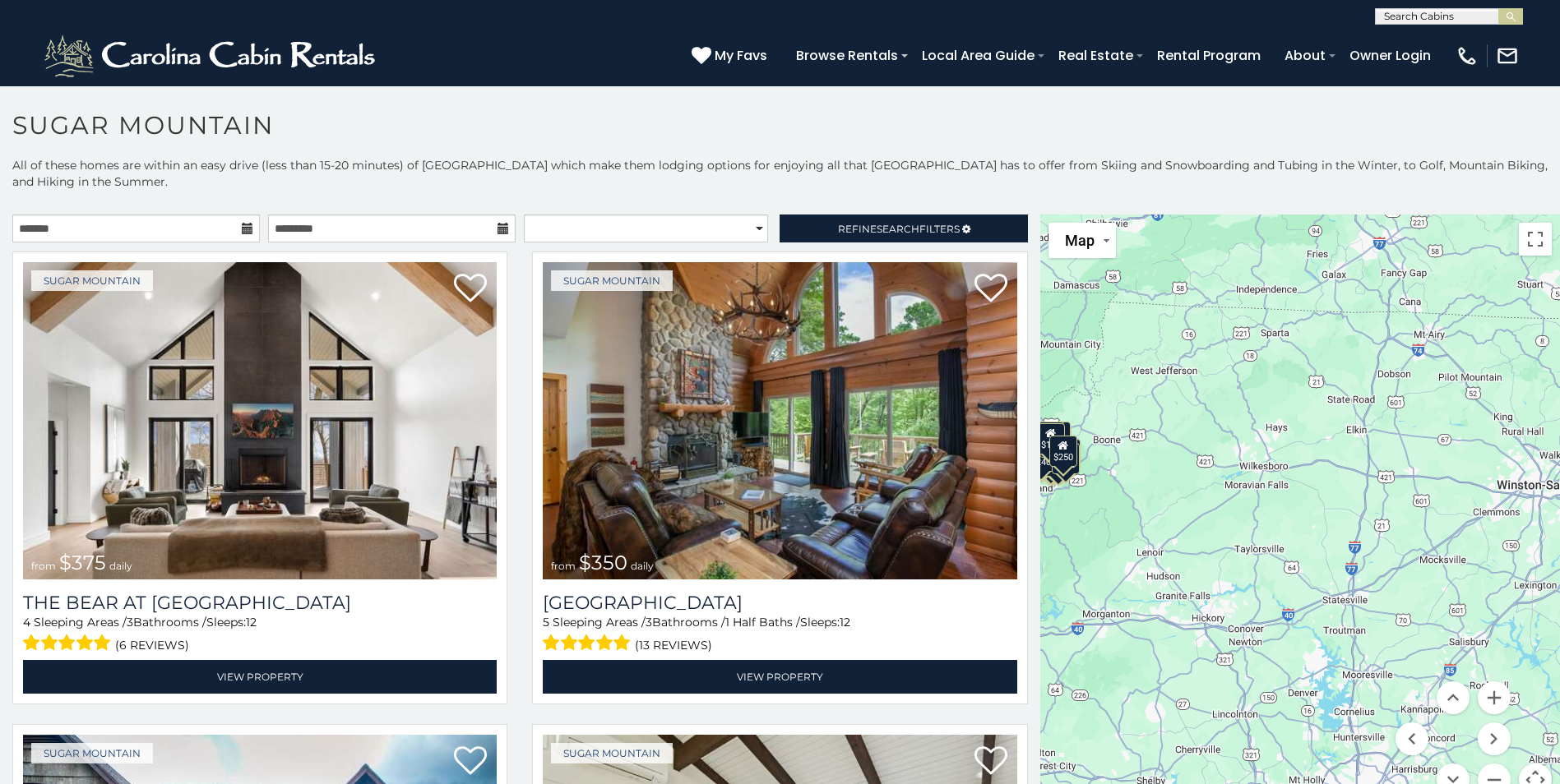
drag, startPoint x: 1294, startPoint y: 575, endPoint x: 1241, endPoint y: 489, distance: 101.0
click at [1237, 492] on div "$375 $350 $350 $200 $375 $195 $265 $175 $190 $155 $290 $345 $175 $1,095 $195 $2…" at bounding box center [1300, 515] width 520 height 601
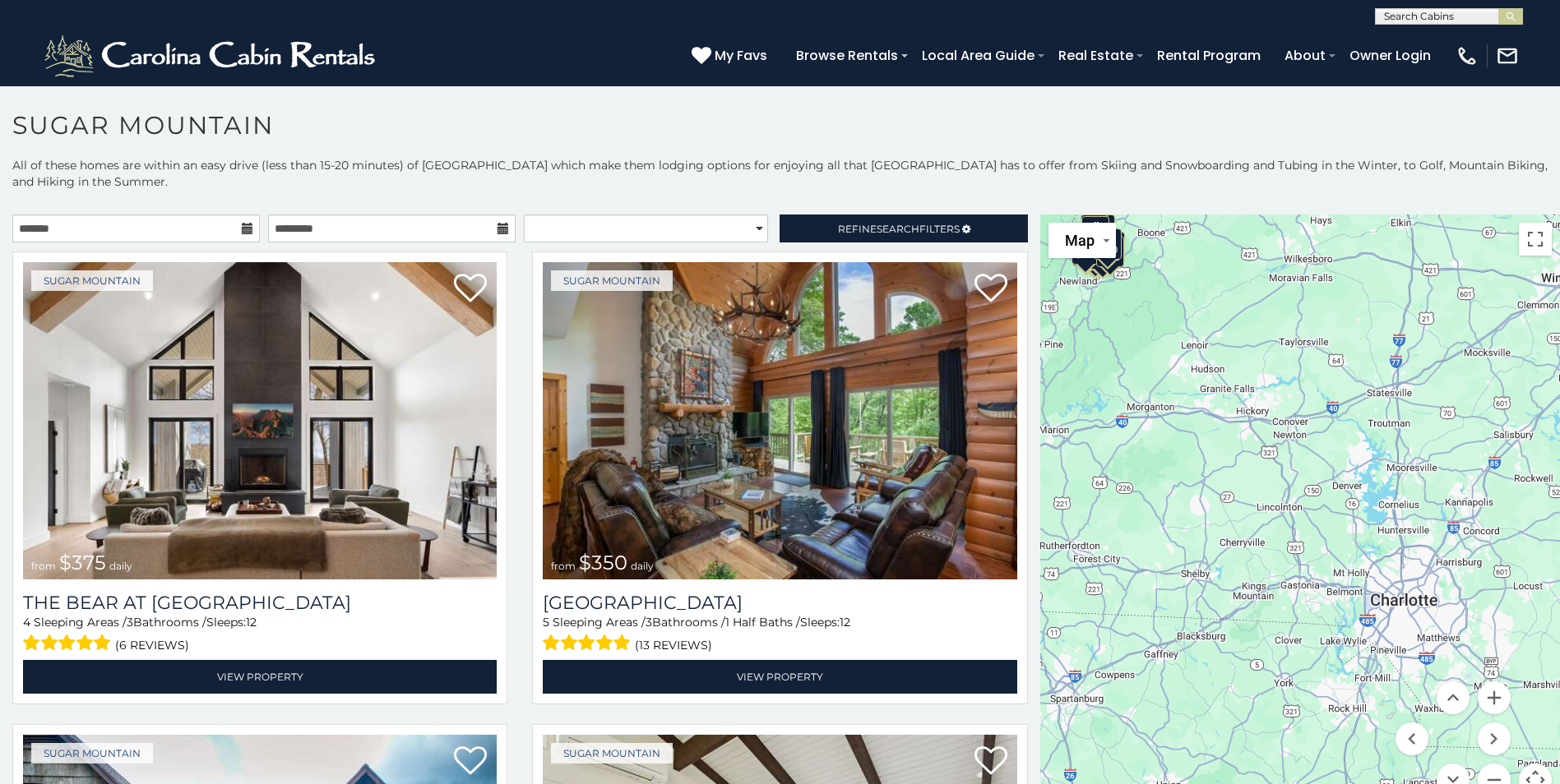
drag, startPoint x: 1256, startPoint y: 660, endPoint x: 1318, endPoint y: 612, distance: 78.4
click at [1314, 612] on div "$375 $350 $350 $200 $375 $195 $265 $175 $190 $155 $290 $345 $175 $1,095 $195 $2…" at bounding box center [1300, 515] width 520 height 601
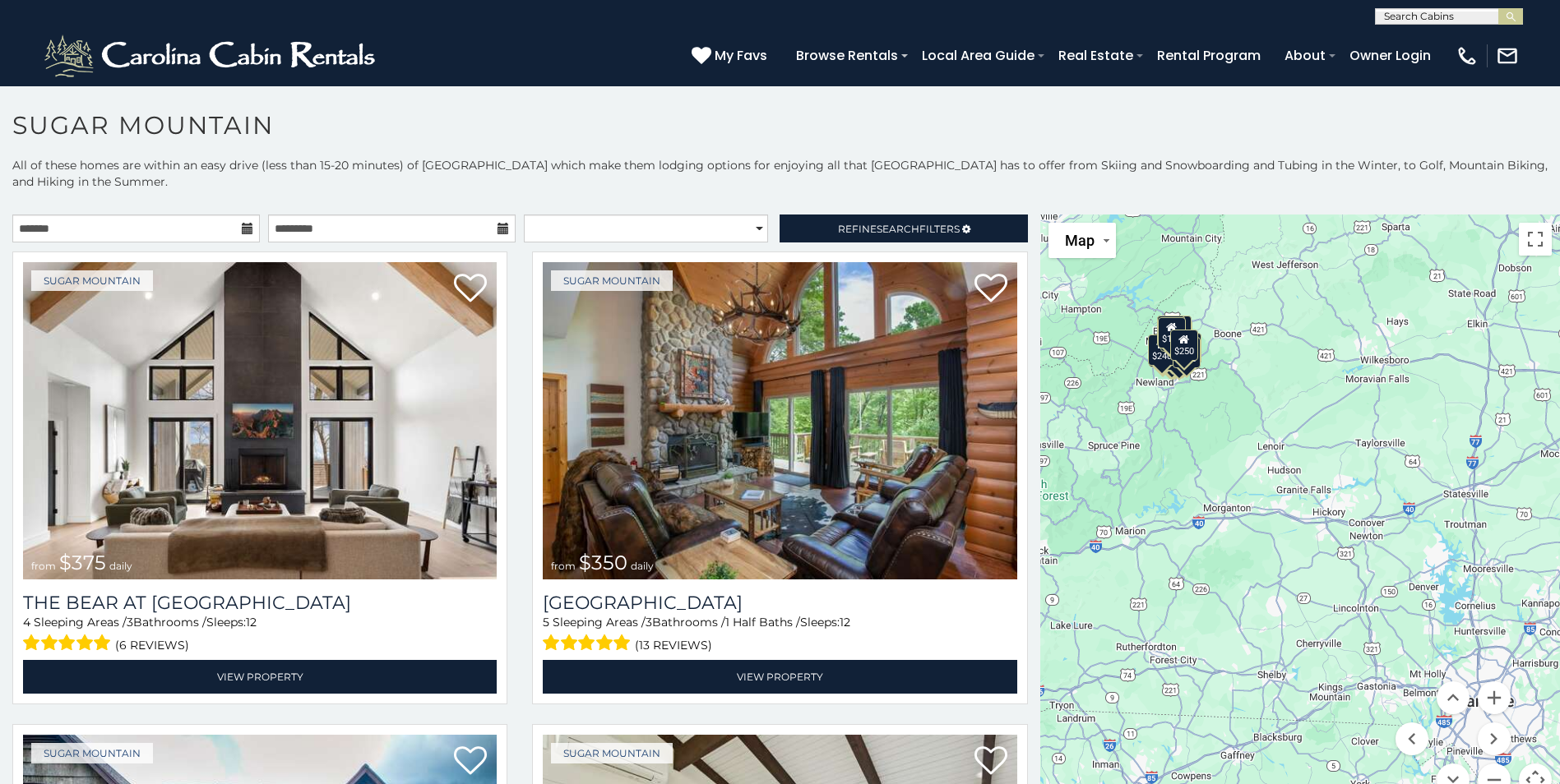
drag, startPoint x: 1304, startPoint y: 514, endPoint x: 1381, endPoint y: 616, distance: 127.8
click at [1381, 616] on div "$375 $350 $350 $200 $375 $195 $265 $175 $190 $155 $290 $345 $175 $1,095 $195 $2…" at bounding box center [1300, 515] width 520 height 601
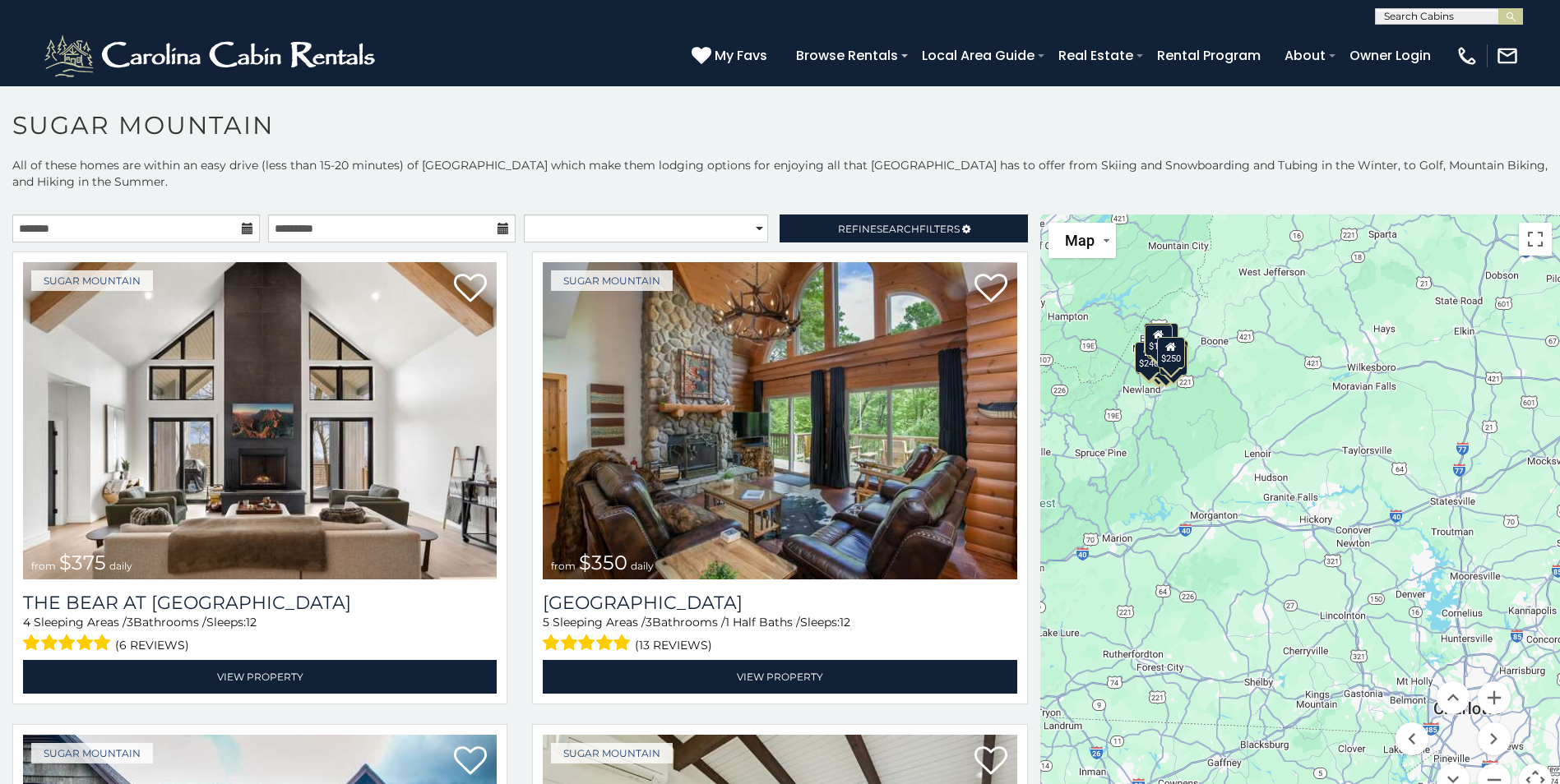
drag, startPoint x: 1400, startPoint y: 616, endPoint x: 1396, endPoint y: 625, distance: 9.8
click at [1397, 635] on div "$375 $350 $350 $200 $375 $195 $265 $175 $190 $155 $290 $345 $175 $1,095 $195 $2…" at bounding box center [1300, 515] width 520 height 601
click at [1485, 697] on button "Zoom in" at bounding box center [1494, 698] width 33 height 33
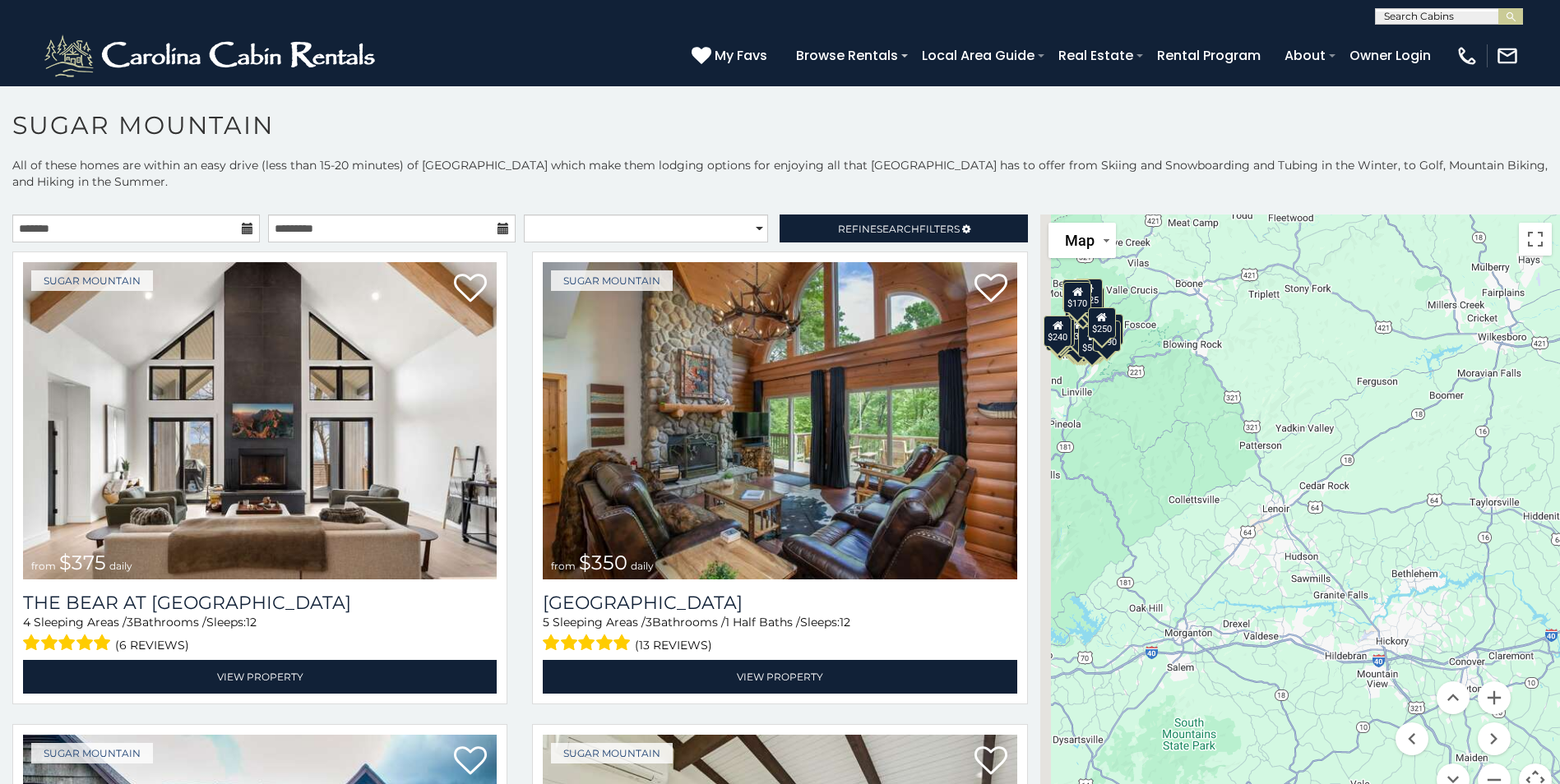
drag, startPoint x: 1292, startPoint y: 418, endPoint x: 1406, endPoint y: 616, distance: 228.5
click at [1406, 616] on div "$375 $350 $350 $200 $375 $195 $265 $175 $190 $155 $290 $345 $175 $1,095 $195 $2…" at bounding box center [1300, 515] width 520 height 601
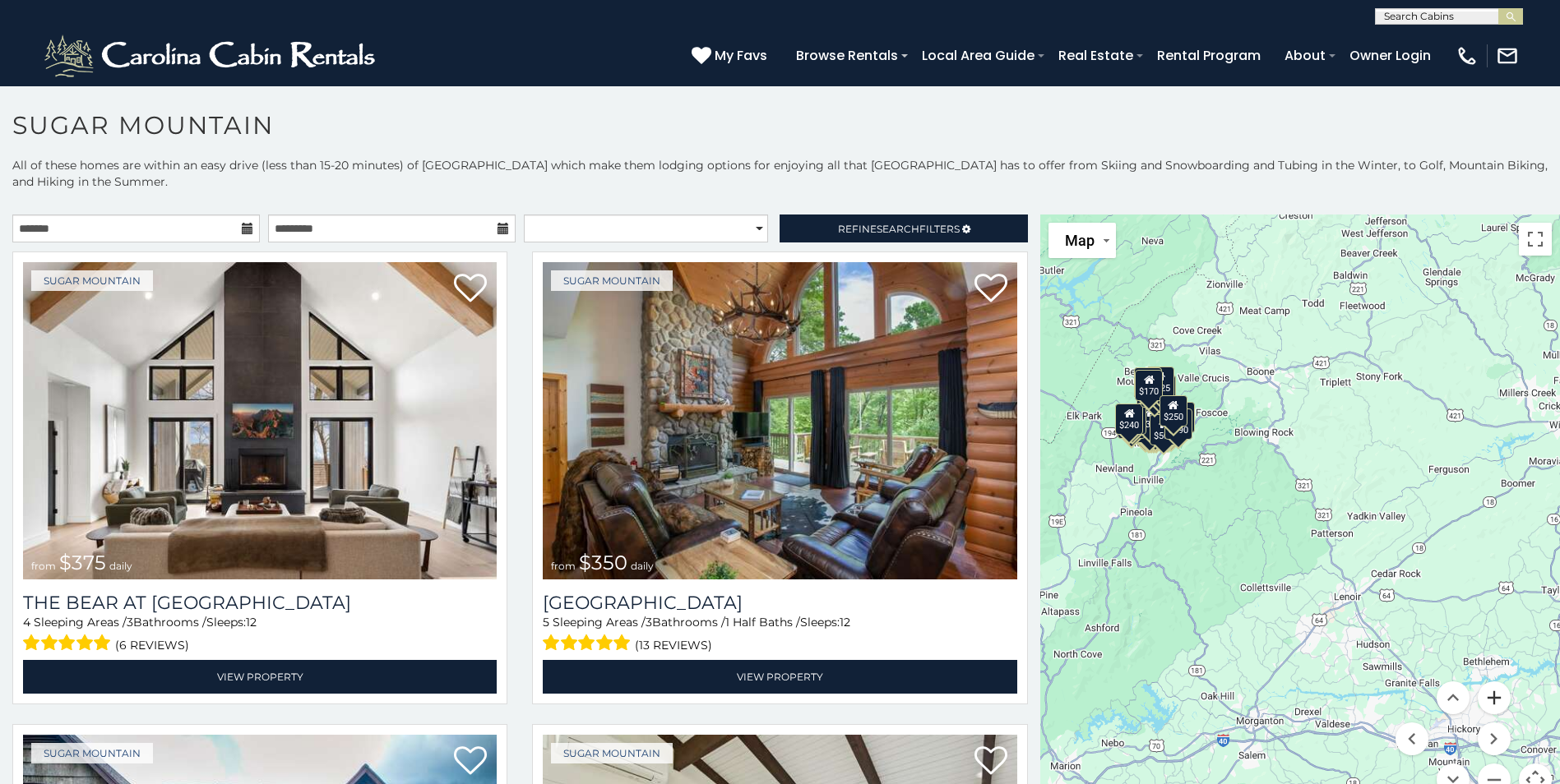
click at [1487, 697] on button "Zoom in" at bounding box center [1494, 698] width 33 height 33
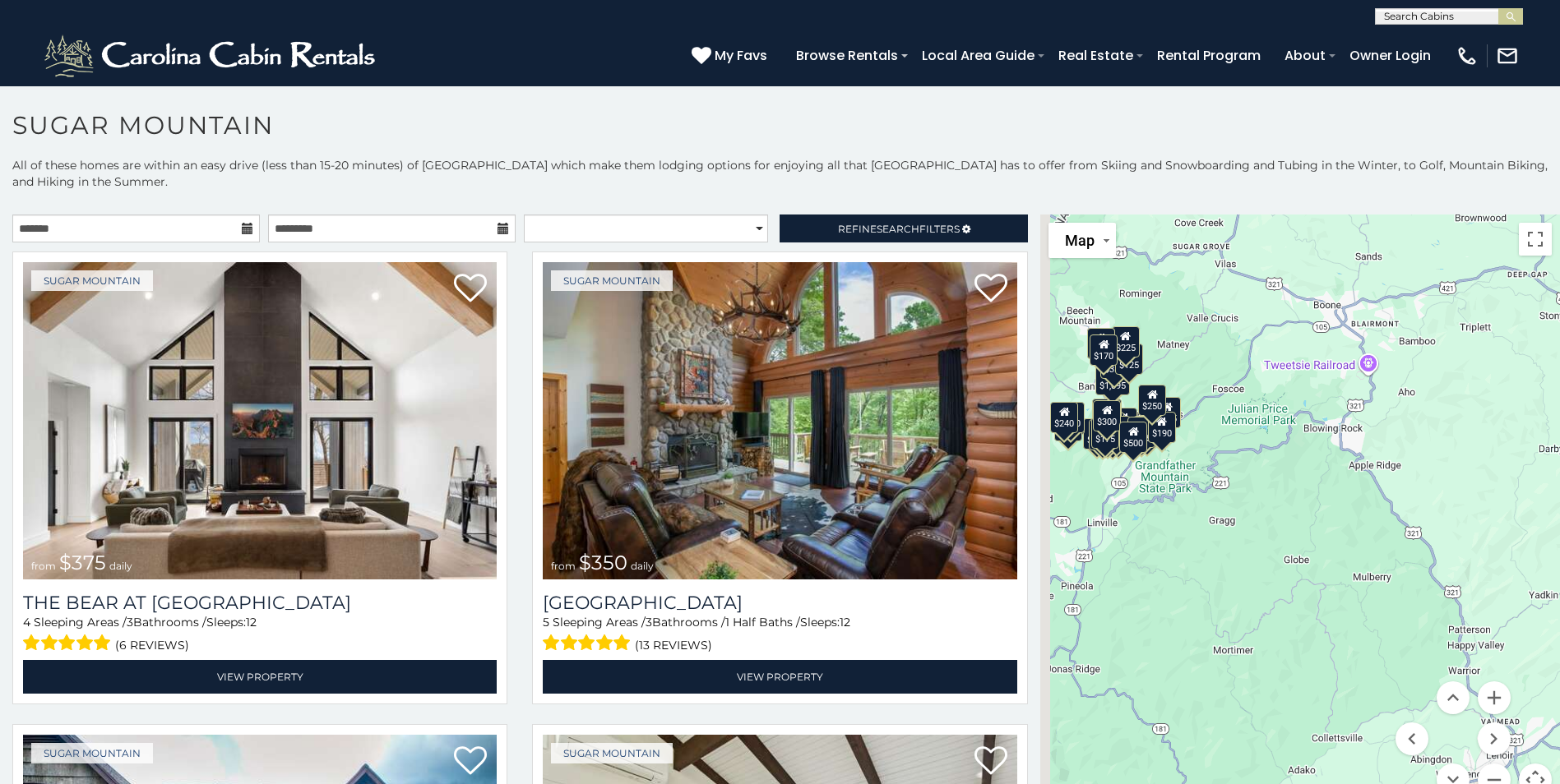
drag, startPoint x: 1327, startPoint y: 587, endPoint x: 1421, endPoint y: 646, distance: 111.0
click at [1421, 646] on div "$375 $350 $350 $200 $375 $195 $265 $175 $190 $155 $290 $345 $175 $1,095 $195 $2…" at bounding box center [1300, 515] width 520 height 601
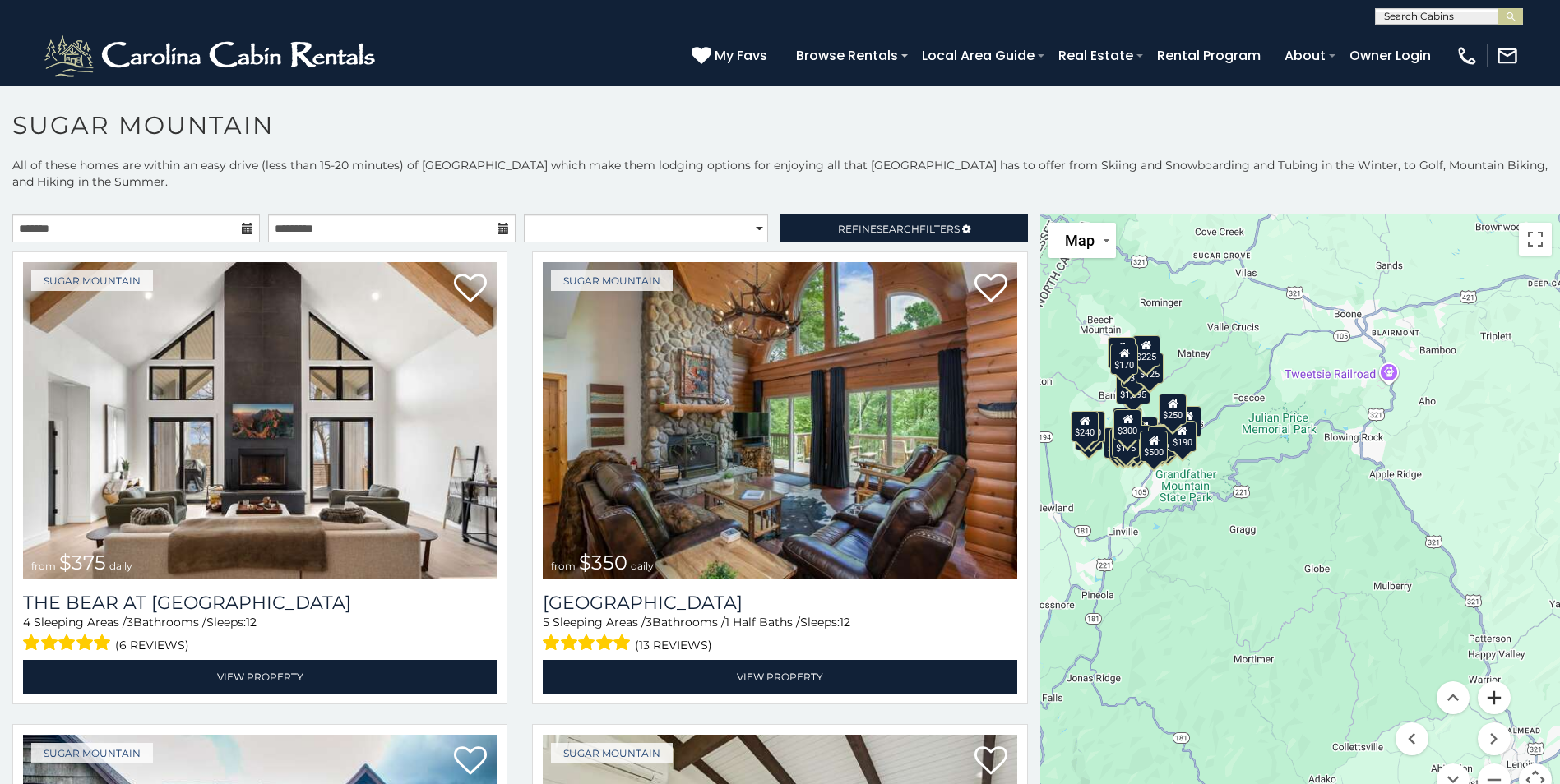
click at [1489, 700] on button "Zoom in" at bounding box center [1494, 698] width 33 height 33
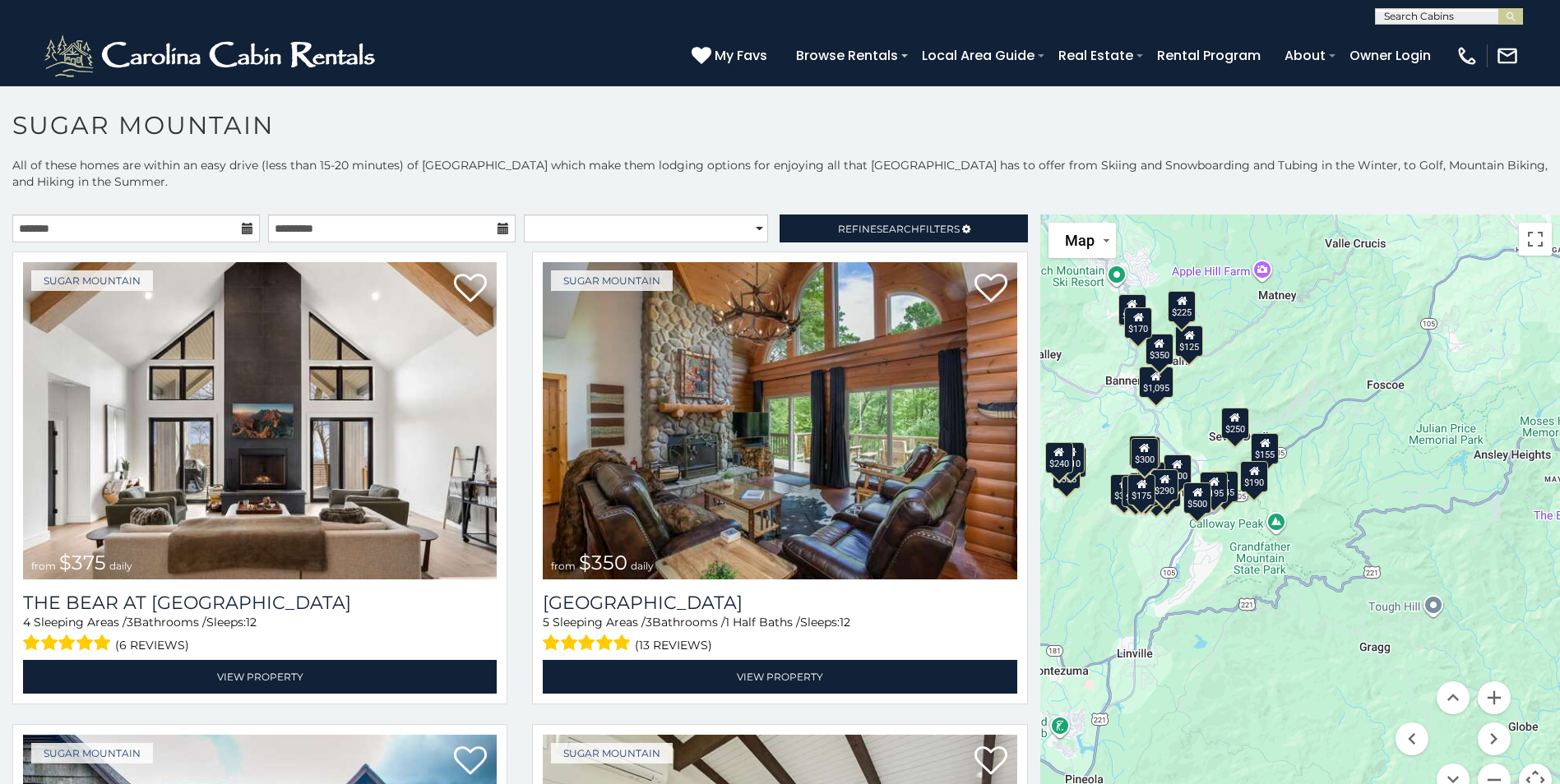
drag, startPoint x: 1208, startPoint y: 519, endPoint x: 1399, endPoint y: 624, distance: 218.0
click at [1399, 624] on div "$375 $350 $350 $200 $375 $195 $265 $175 $190 $155 $290 $345 $175 $1,095 $195 $2…" at bounding box center [1300, 515] width 520 height 601
drag, startPoint x: 1484, startPoint y: 695, endPoint x: 1429, endPoint y: 648, distance: 72.3
click at [1484, 693] on button "Zoom in" at bounding box center [1494, 698] width 33 height 33
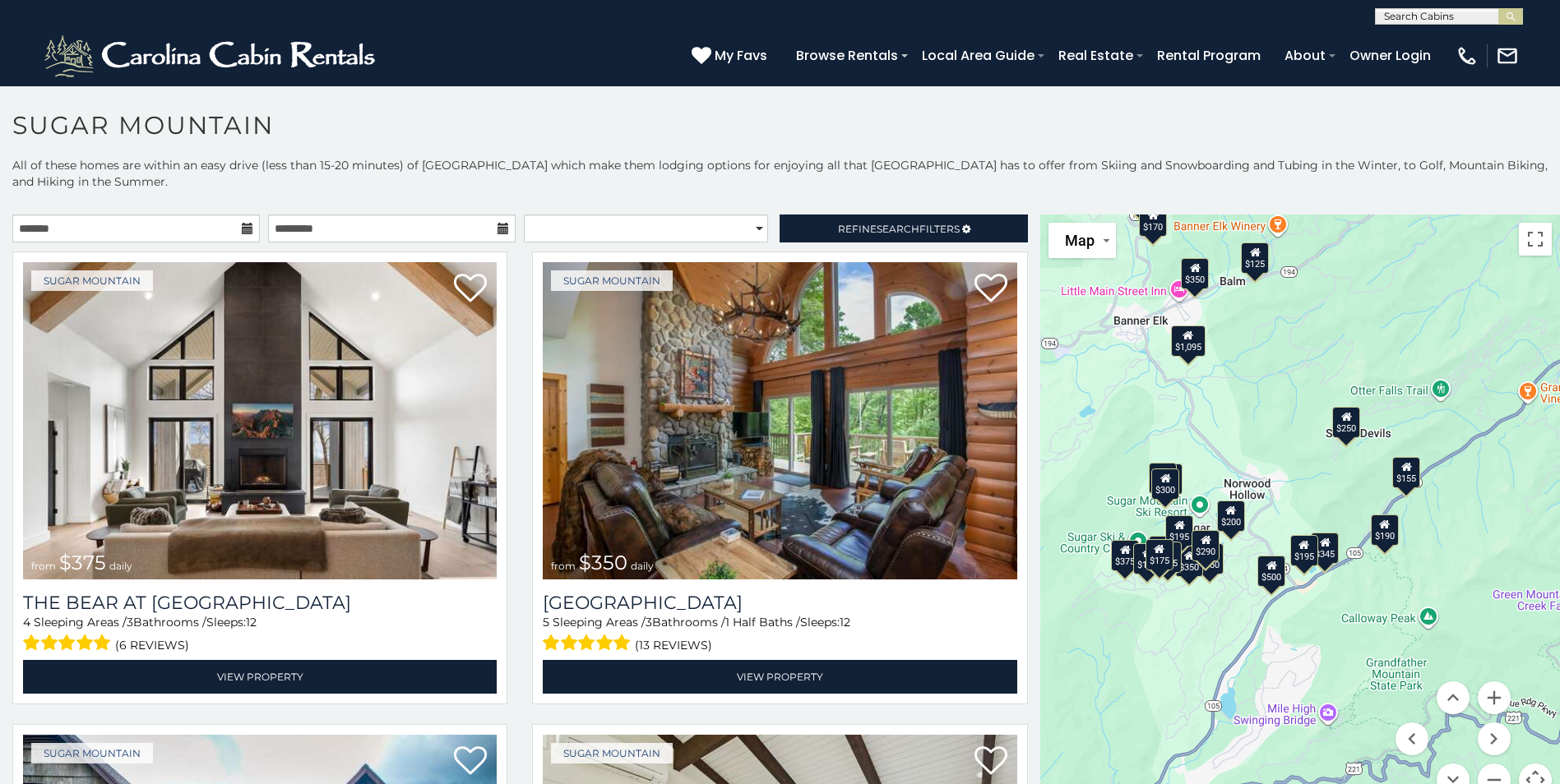
drag, startPoint x: 1251, startPoint y: 500, endPoint x: 1421, endPoint y: 579, distance: 187.5
click at [1426, 587] on div "$375 $350 $350 $200 $375 $195 $265 $175 $190 $155 $290 $345 $175 $1,095 $195 $2…" at bounding box center [1300, 515] width 520 height 601
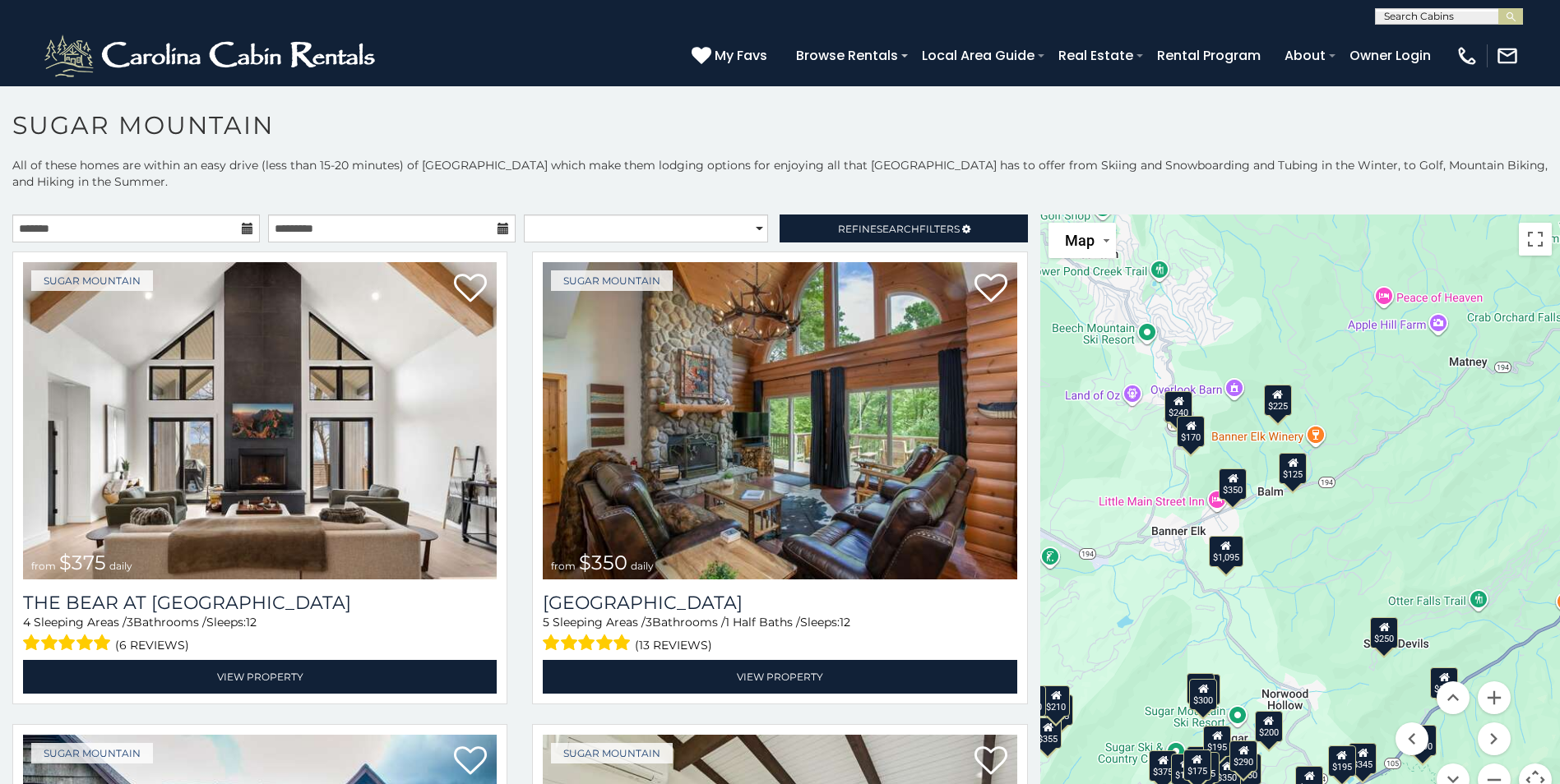
drag, startPoint x: 1261, startPoint y: 398, endPoint x: 1305, endPoint y: 574, distance: 181.4
click at [1305, 574] on div "$375 $350 $350 $200 $375 $195 $265 $175 $190 $155 $290 $345 $175 $1,095 $195 $2…" at bounding box center [1300, 515] width 520 height 601
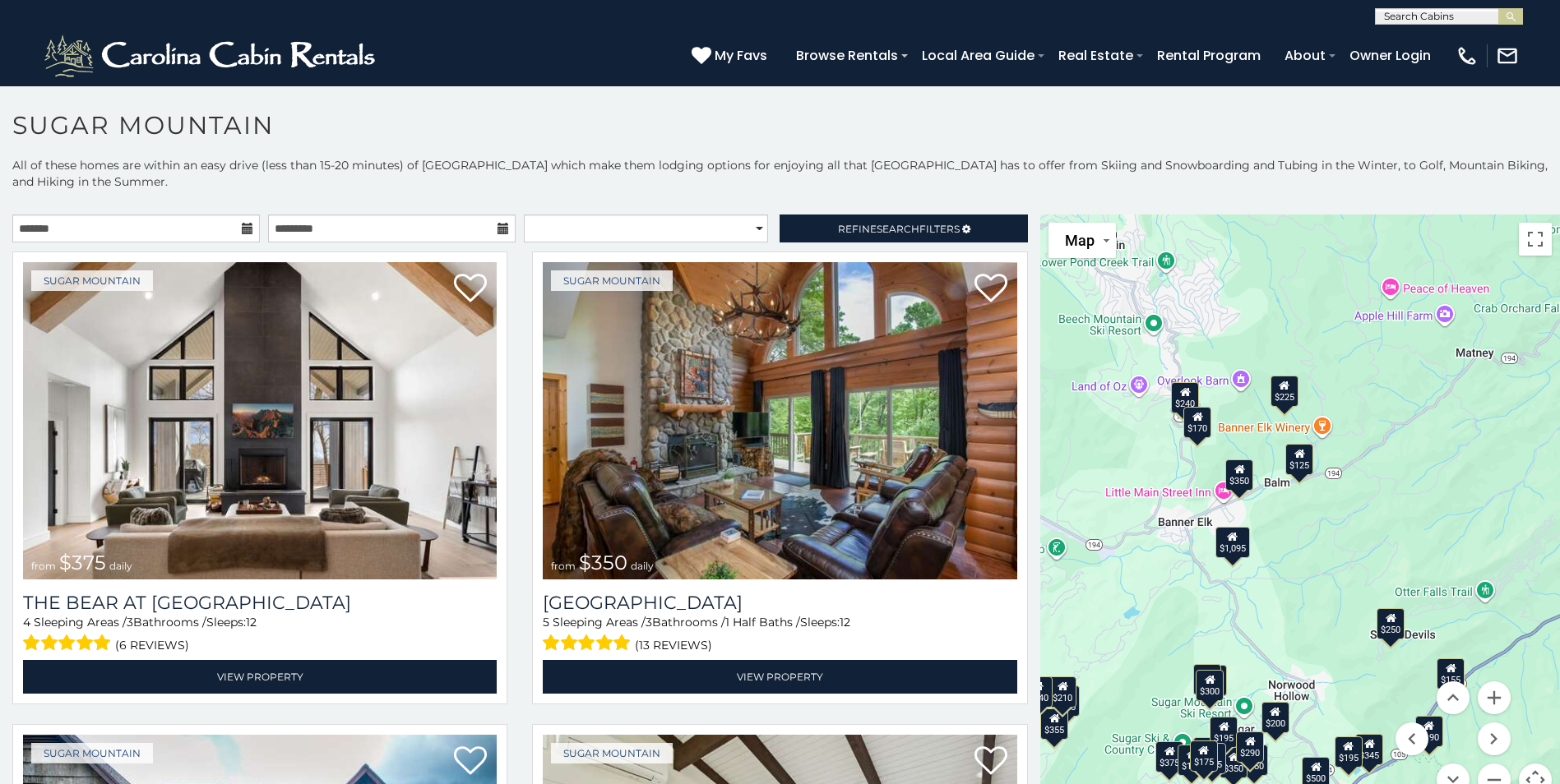
drag, startPoint x: 1331, startPoint y: 478, endPoint x: 1331, endPoint y: 447, distance: 31.0
click at [1331, 447] on div "$375 $350 $350 $200 $375 $195 $265 $175 $190 $155 $290 $345 $175 $1,095 $195 $2…" at bounding box center [1300, 515] width 520 height 601
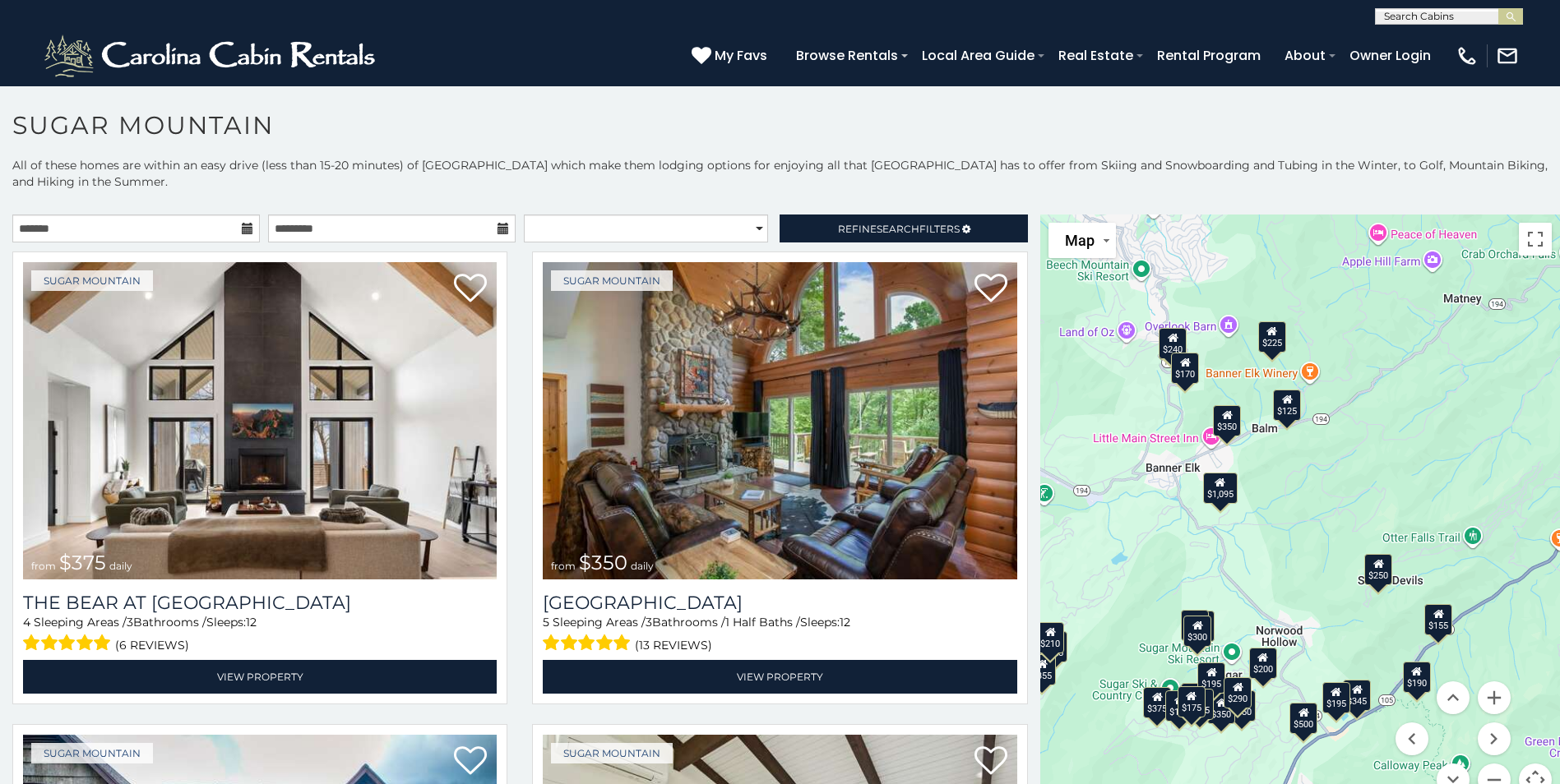
drag, startPoint x: 1331, startPoint y: 447, endPoint x: 1324, endPoint y: 414, distance: 33.7
click at [1324, 414] on div "$375 $350 $350 $200 $375 $195 $265 $175 $190 $155 $290 $345 $175 $1,095 $195 $2…" at bounding box center [1300, 515] width 520 height 601
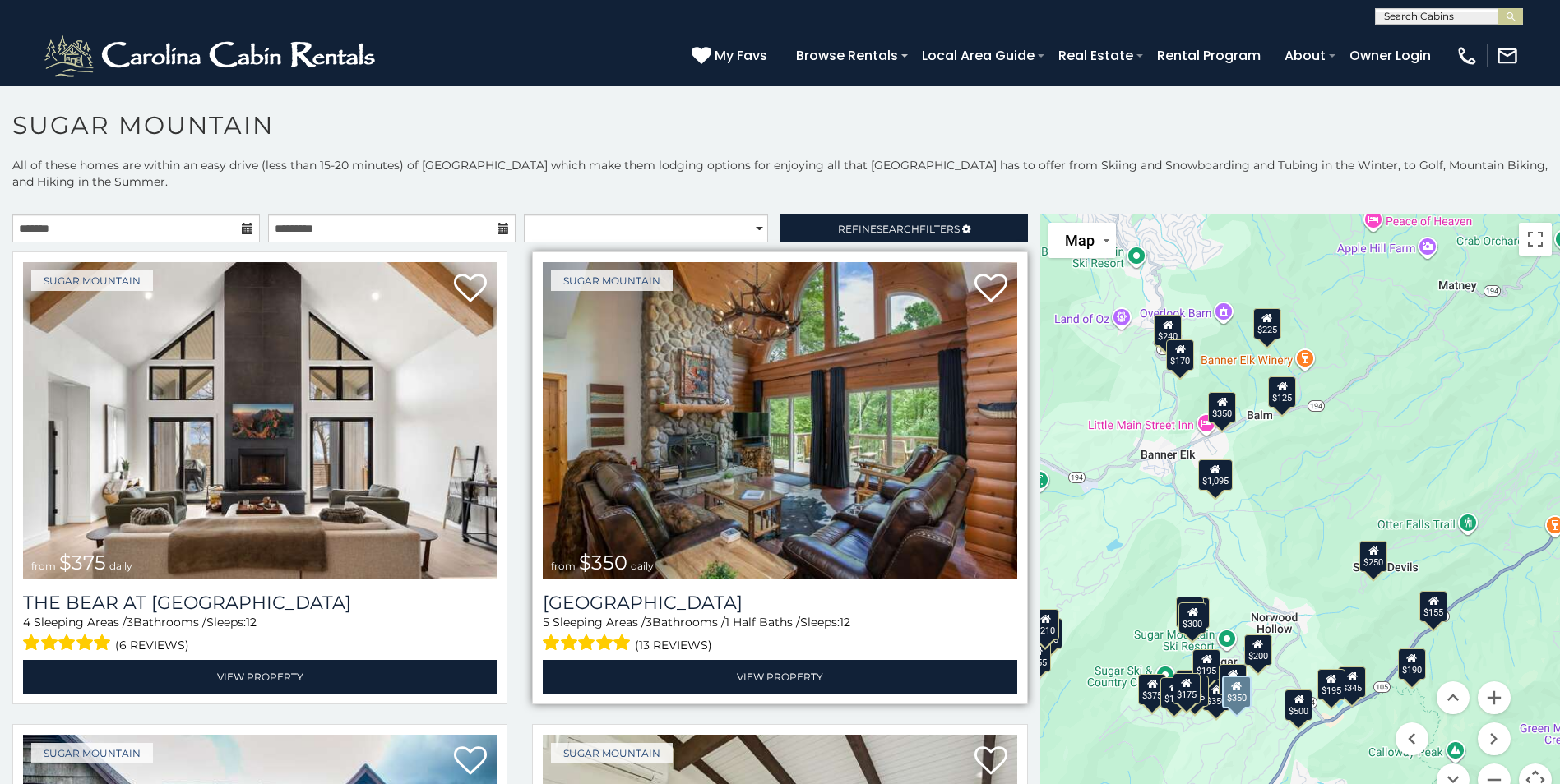
click at [751, 434] on img at bounding box center [779, 421] width 474 height 317
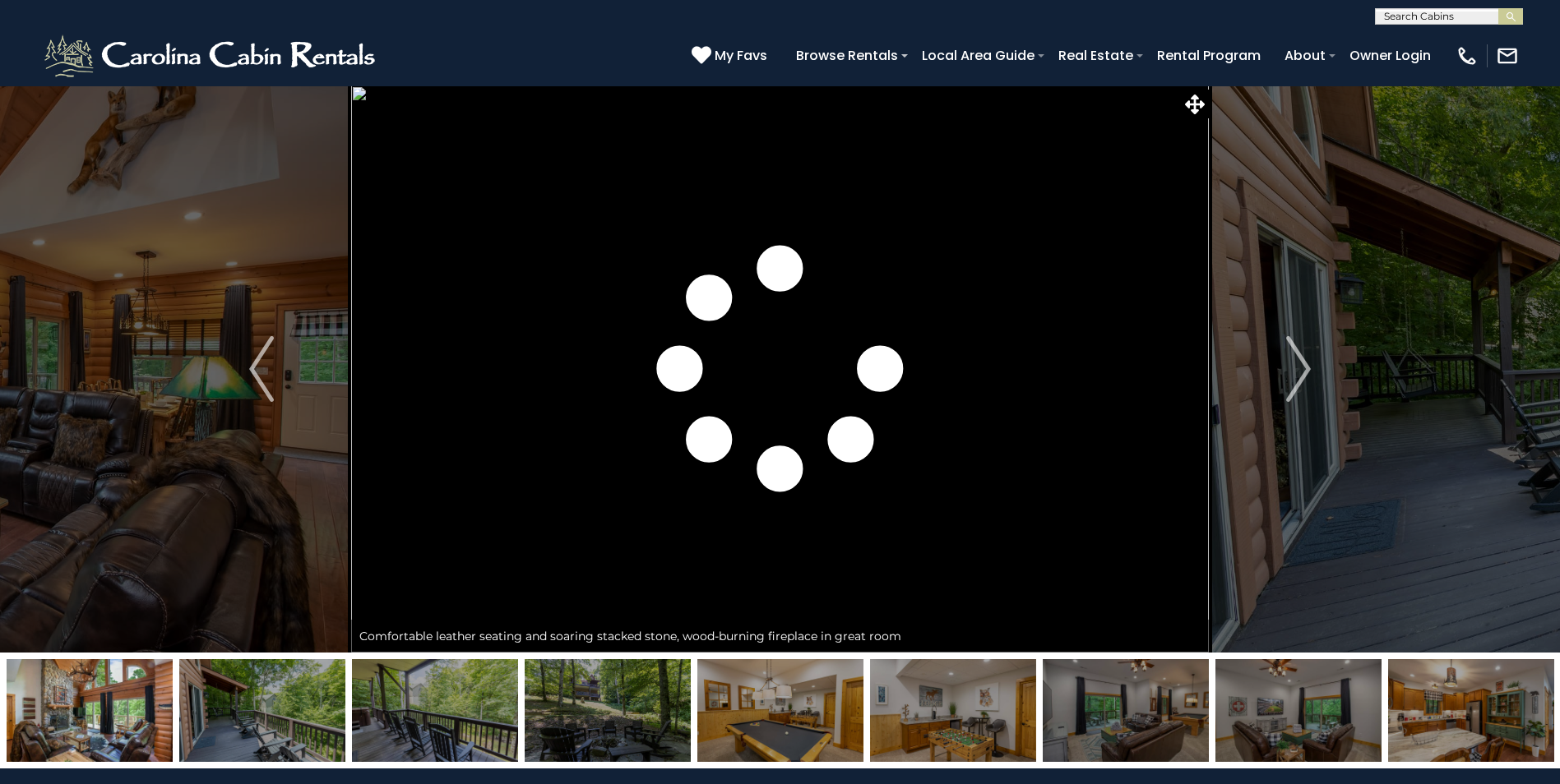
click at [623, 715] on img at bounding box center [608, 711] width 166 height 103
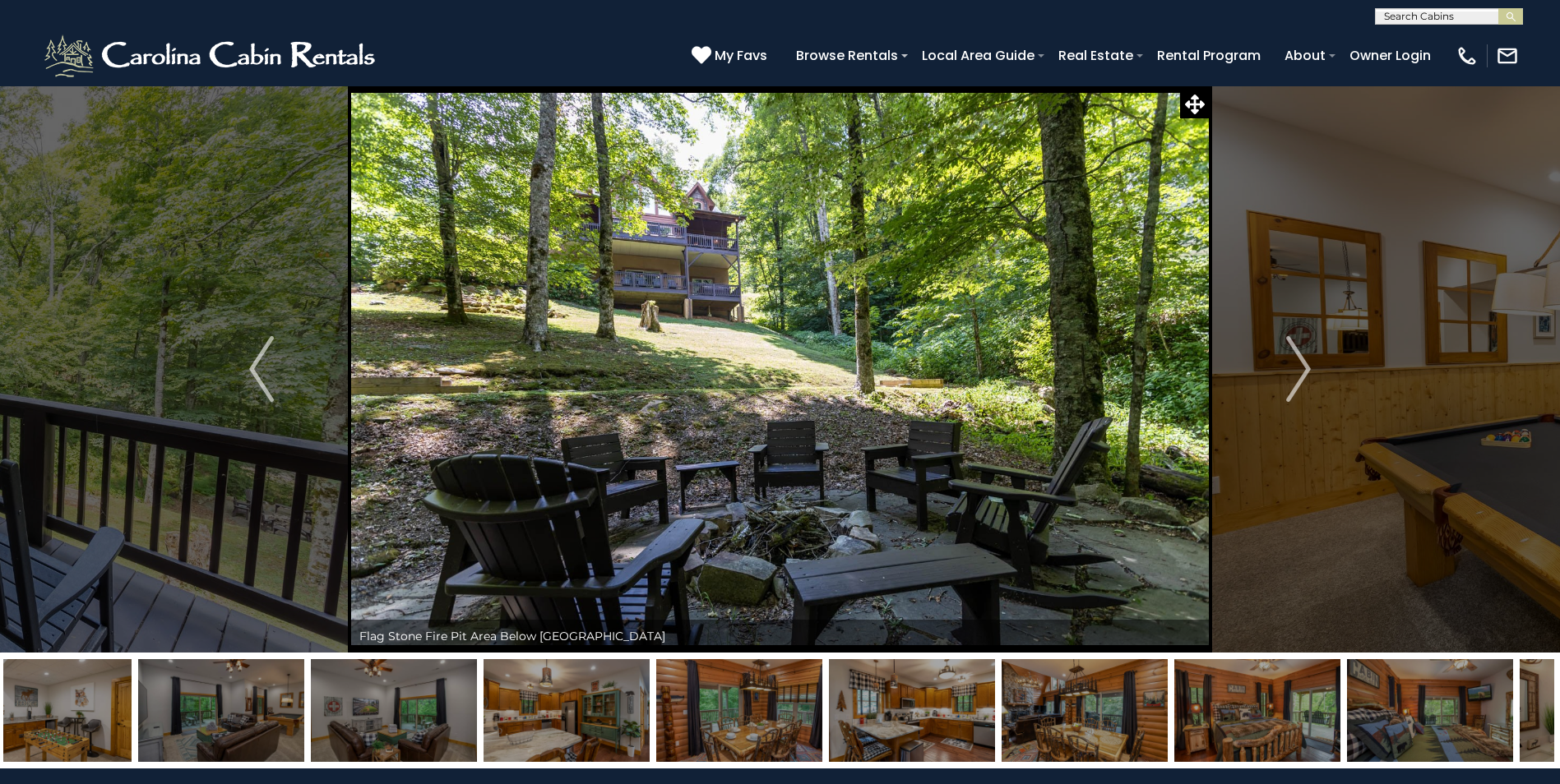
drag, startPoint x: 1088, startPoint y: 711, endPoint x: 621, endPoint y: 720, distance: 467.1
click at [656, 721] on img at bounding box center [739, 711] width 166 height 103
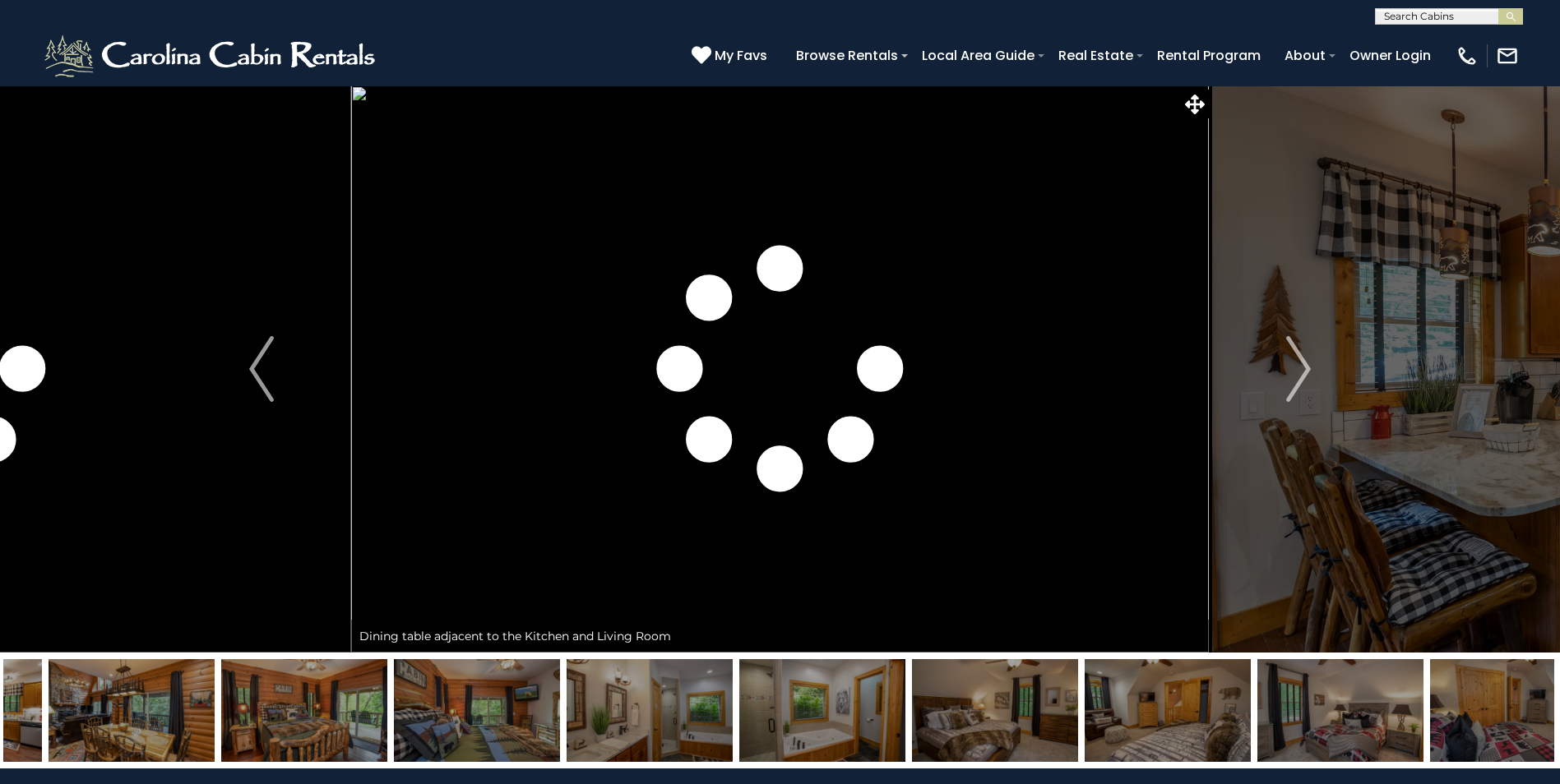
drag, startPoint x: 1093, startPoint y: 733, endPoint x: 676, endPoint y: 738, distance: 417.0
click at [739, 745] on img at bounding box center [822, 711] width 166 height 103
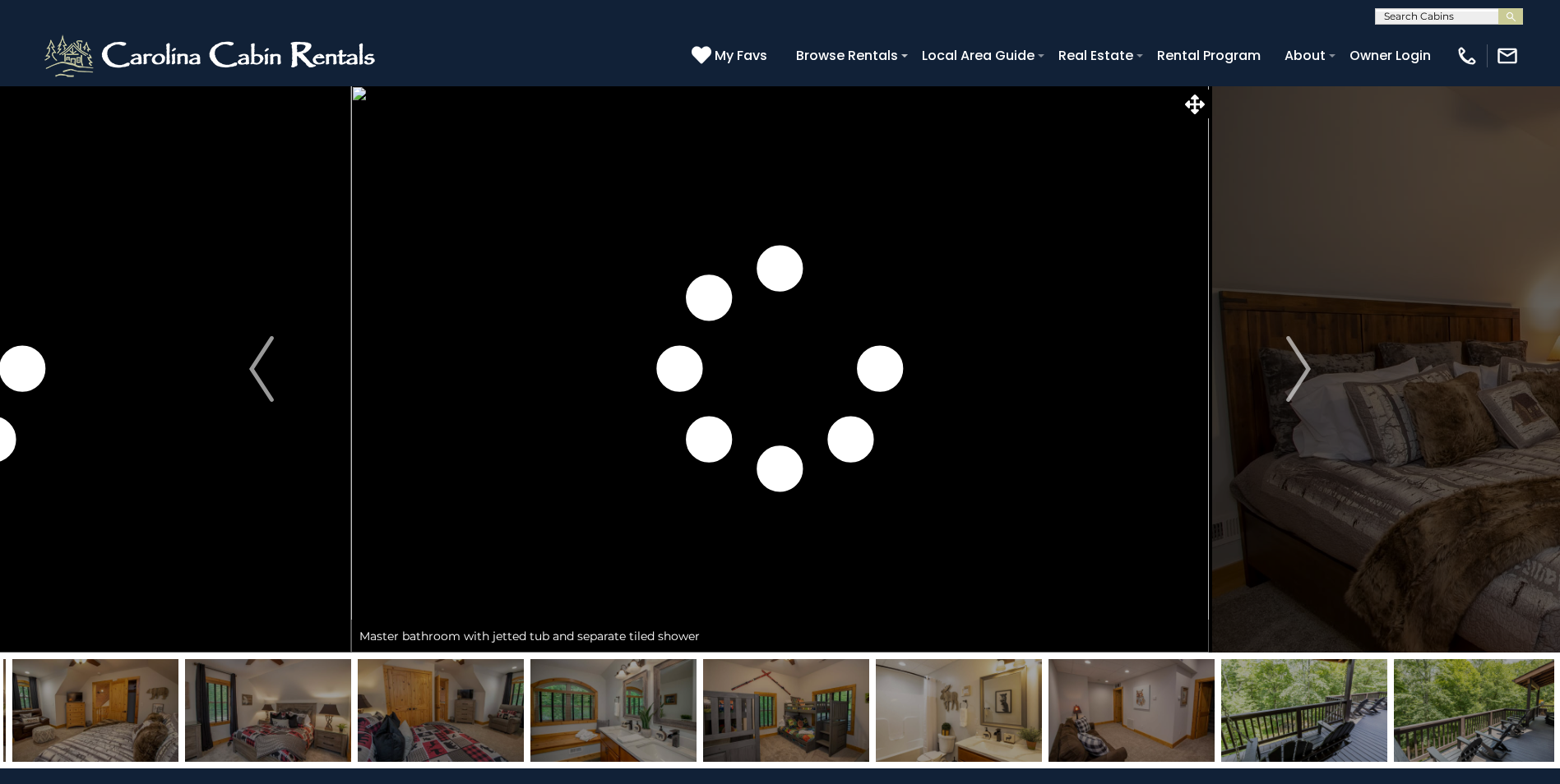
drag, startPoint x: 1016, startPoint y: 716, endPoint x: 637, endPoint y: 735, distance: 379.5
click at [703, 735] on img at bounding box center [786, 711] width 166 height 103
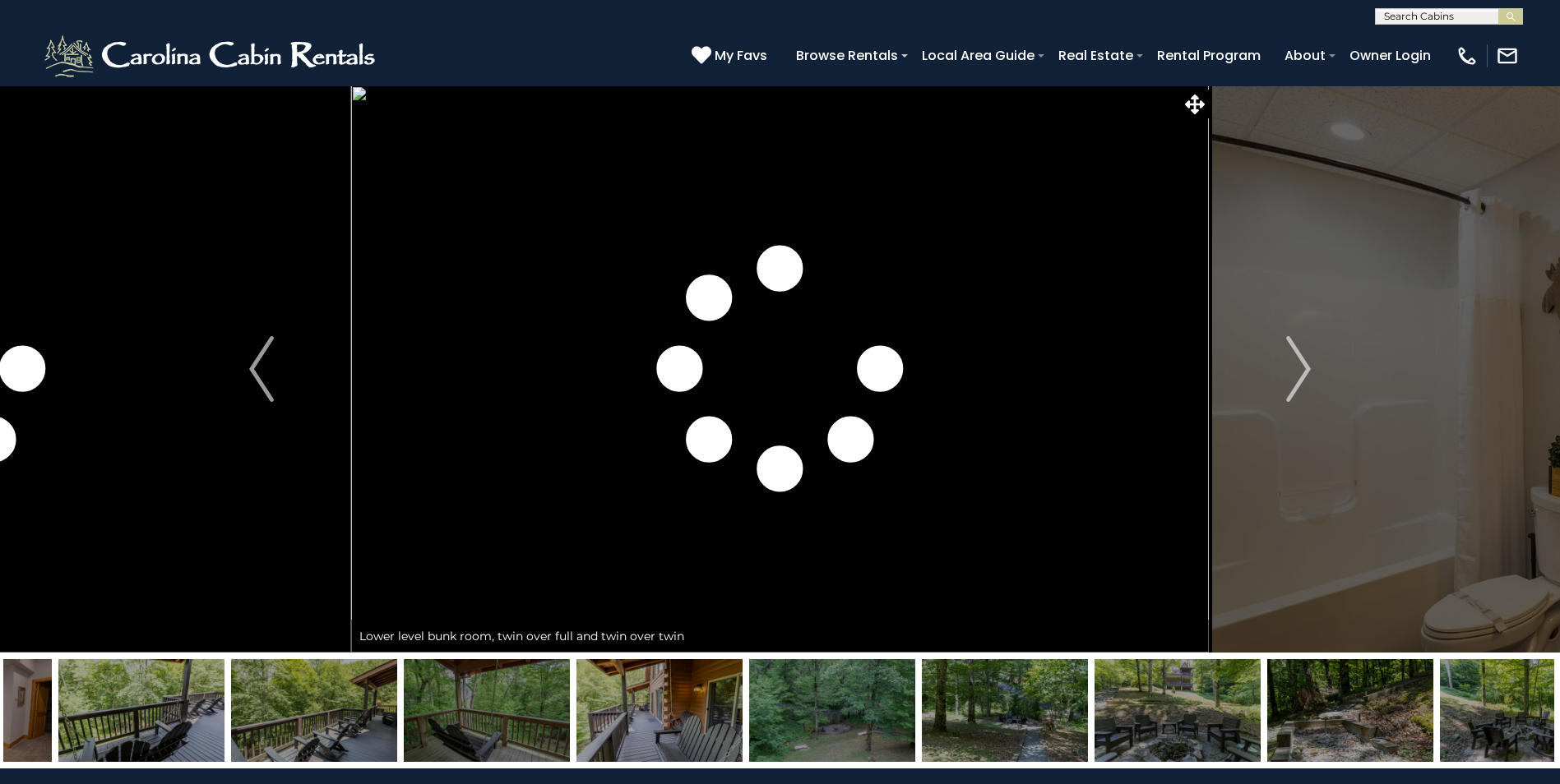
drag, startPoint x: 1066, startPoint y: 727, endPoint x: 589, endPoint y: 728, distance: 477.0
click at [576, 733] on img at bounding box center [659, 711] width 166 height 103
